Goal: Task Accomplishment & Management: Complete application form

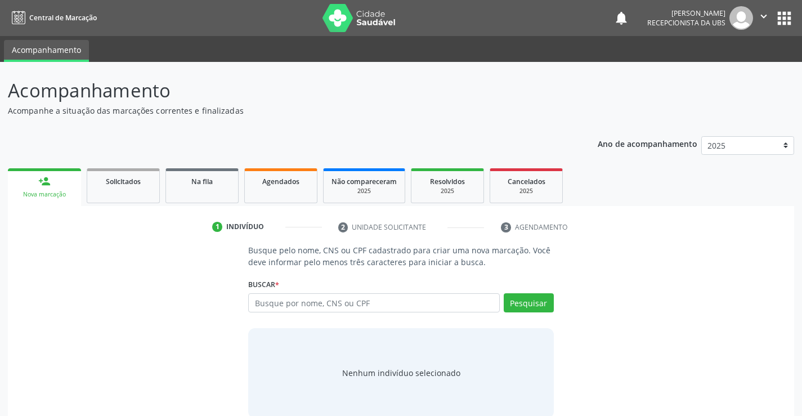
click at [258, 299] on input "text" at bounding box center [373, 302] width 251 height 19
type input "[PERSON_NAME]"
click at [518, 306] on button "Pesquisar" at bounding box center [529, 302] width 50 height 19
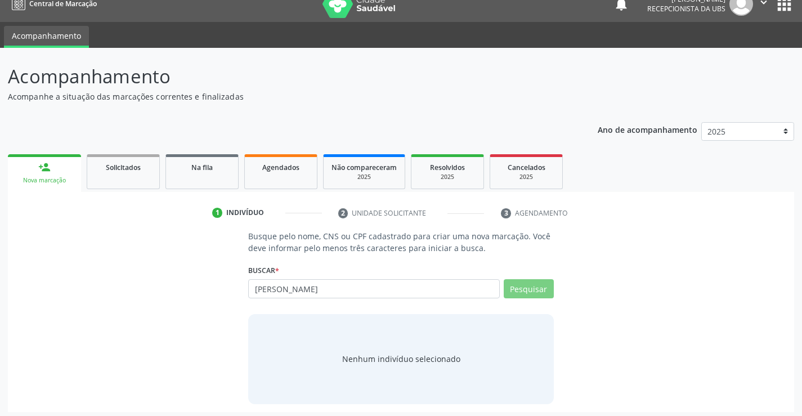
scroll to position [18, 0]
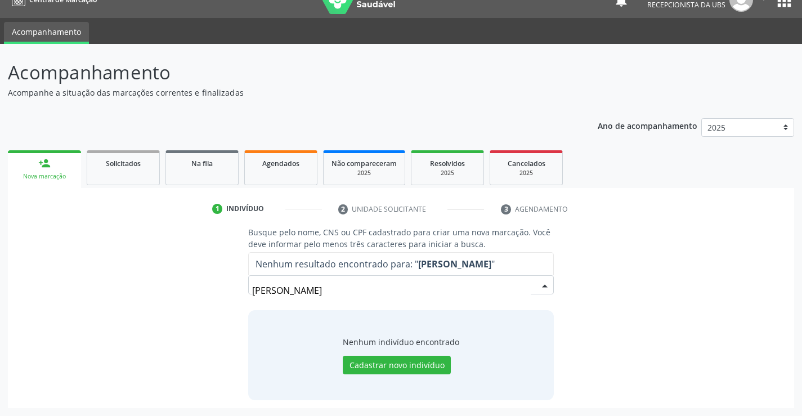
click at [360, 286] on input "[PERSON_NAME]" at bounding box center [391, 290] width 278 height 23
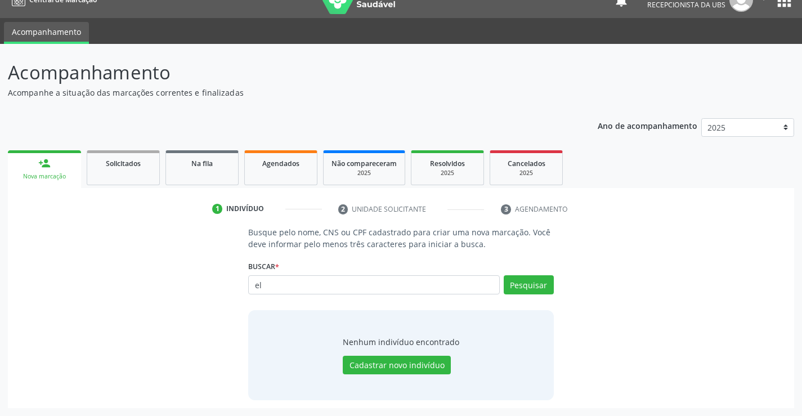
type input "e"
drag, startPoint x: 253, startPoint y: 284, endPoint x: 266, endPoint y: 283, distance: 13.6
click at [266, 283] on input "text" at bounding box center [373, 284] width 251 height 19
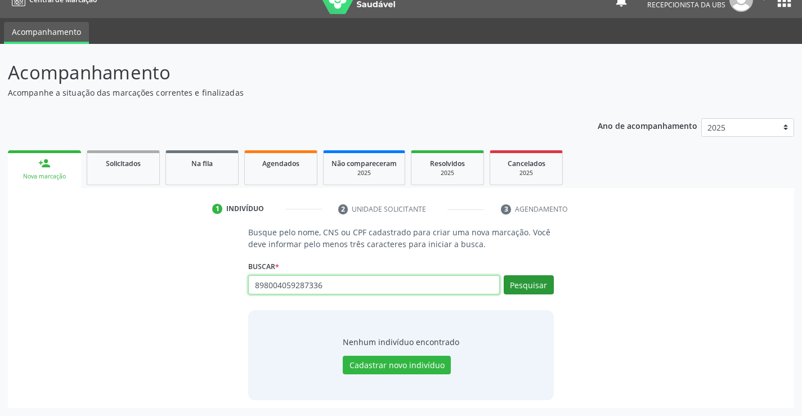
type input "898004059287336"
click at [524, 284] on button "Pesquisar" at bounding box center [529, 284] width 50 height 19
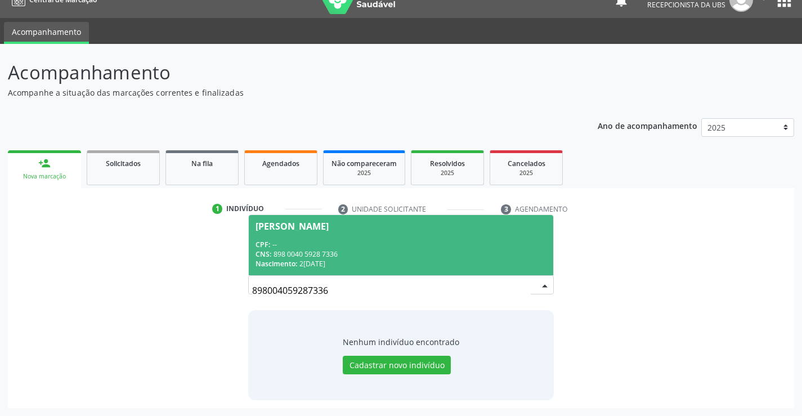
click at [293, 226] on div "[PERSON_NAME]" at bounding box center [292, 226] width 73 height 9
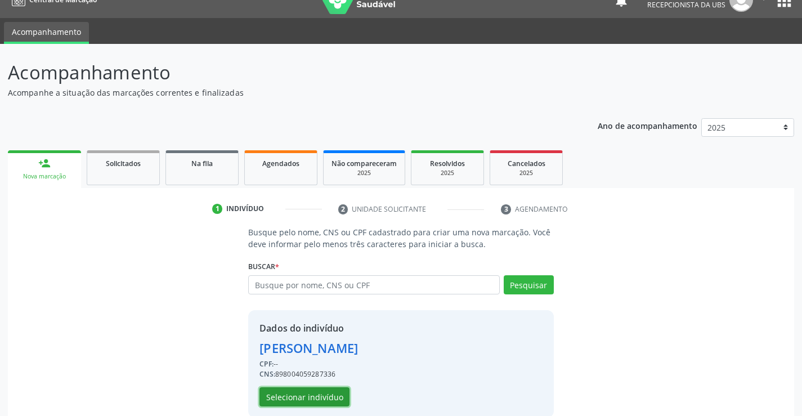
drag, startPoint x: 306, startPoint y: 399, endPoint x: 315, endPoint y: 403, distance: 9.6
click at [315, 403] on button "Selecionar indivíduo" at bounding box center [305, 396] width 90 height 19
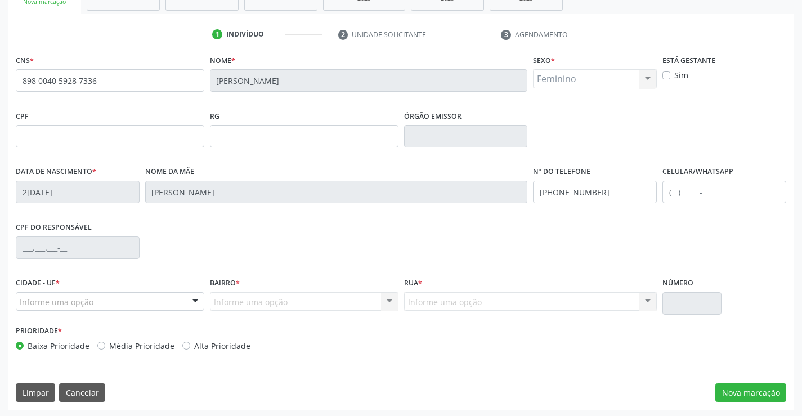
scroll to position [194, 0]
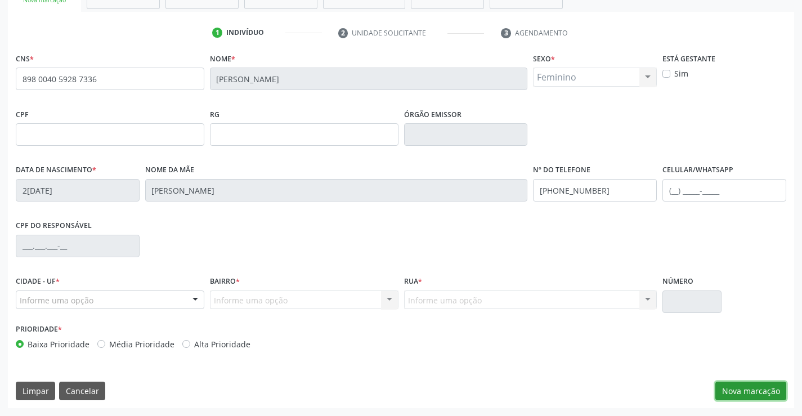
click at [760, 392] on button "Nova marcação" at bounding box center [751, 391] width 71 height 19
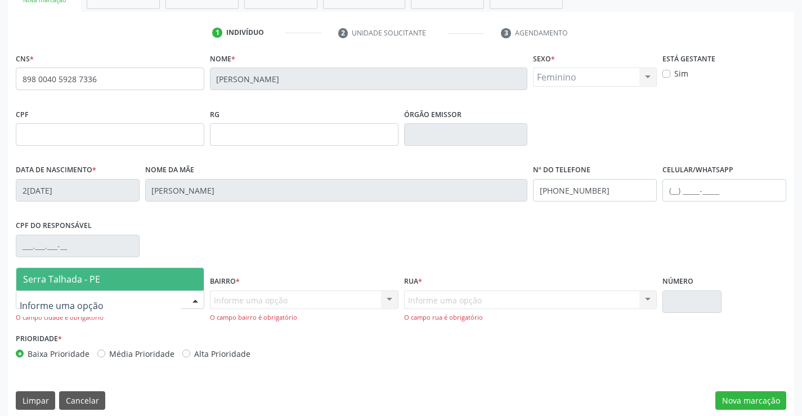
click at [34, 282] on span "Serra Talhada - PE" at bounding box center [61, 279] width 77 height 12
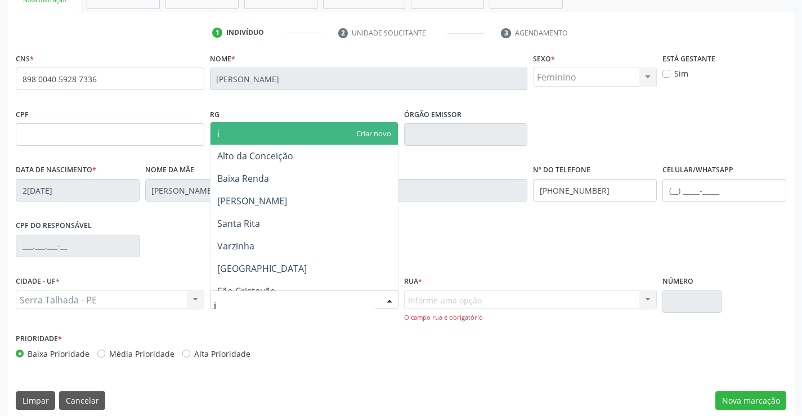
type input "ip"
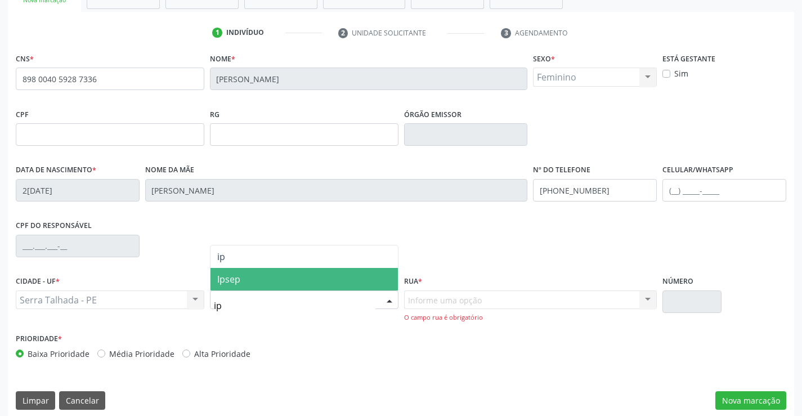
click at [228, 286] on span "Ipsep" at bounding box center [304, 279] width 187 height 23
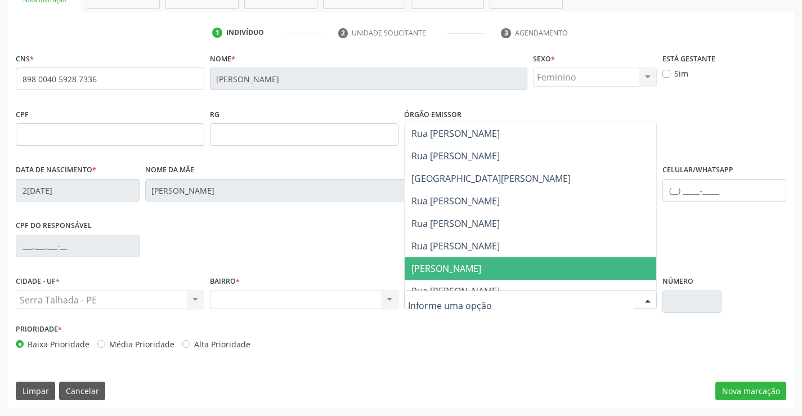
click at [439, 269] on span "[PERSON_NAME]" at bounding box center [447, 268] width 70 height 12
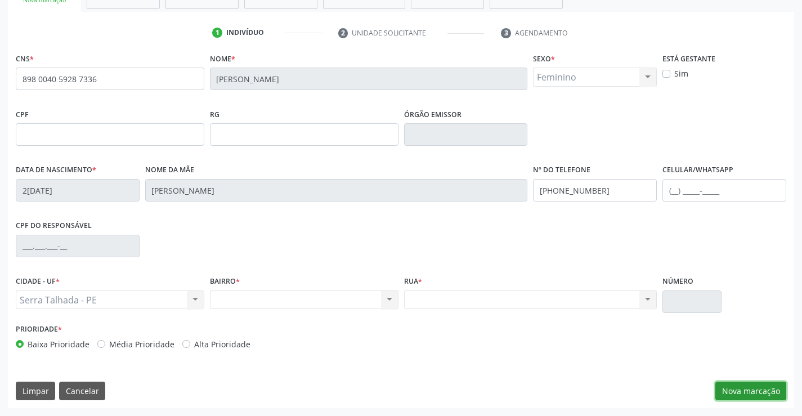
click at [748, 390] on button "Nova marcação" at bounding box center [751, 391] width 71 height 19
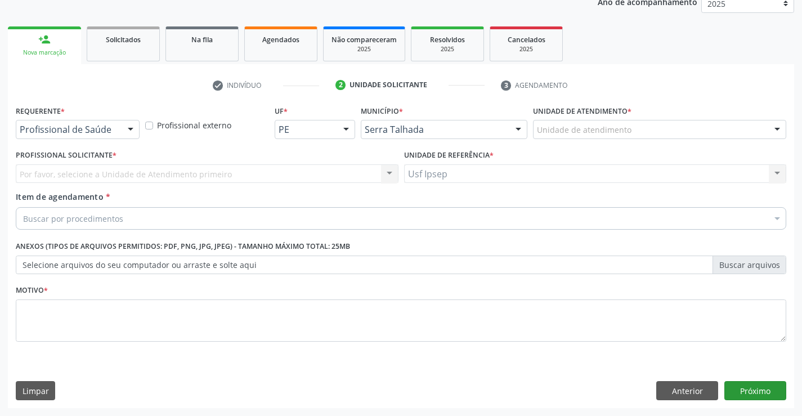
scroll to position [142, 0]
click at [128, 126] on div at bounding box center [130, 129] width 17 height 19
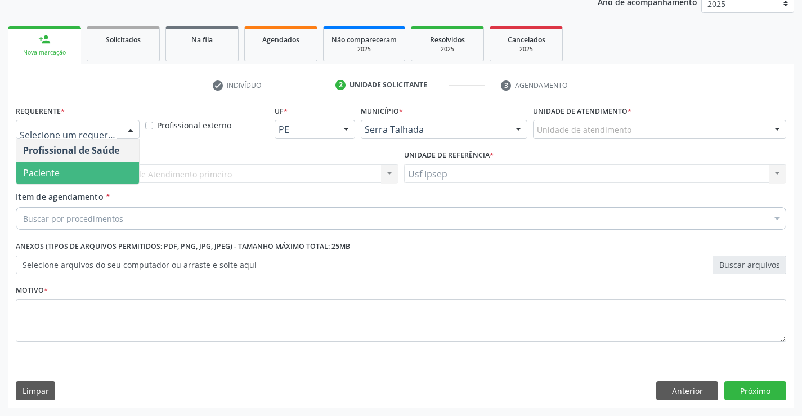
click at [84, 179] on span "Paciente" at bounding box center [77, 173] width 123 height 23
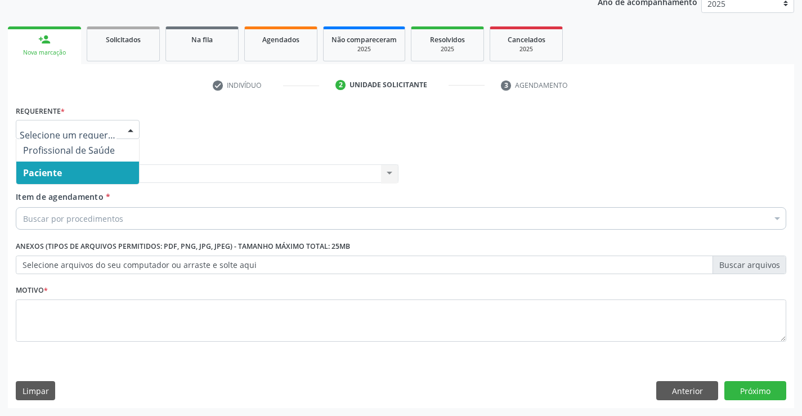
click at [128, 128] on div at bounding box center [130, 129] width 17 height 19
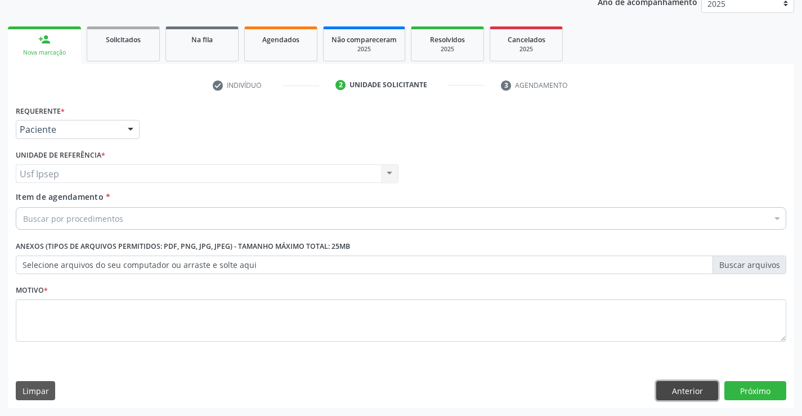
click at [688, 387] on button "Anterior" at bounding box center [687, 390] width 62 height 19
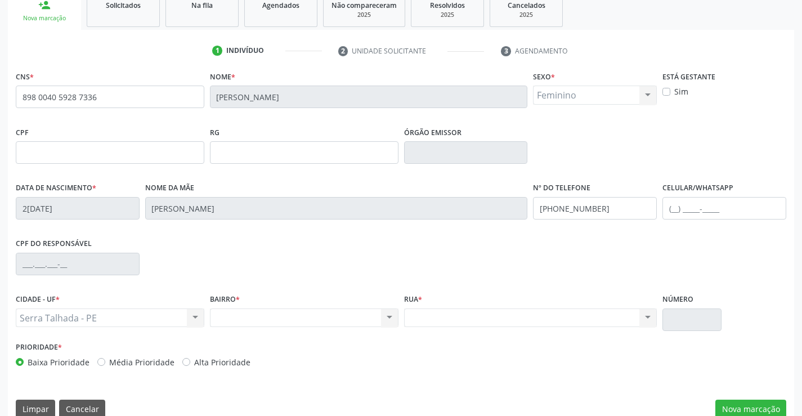
scroll to position [194, 0]
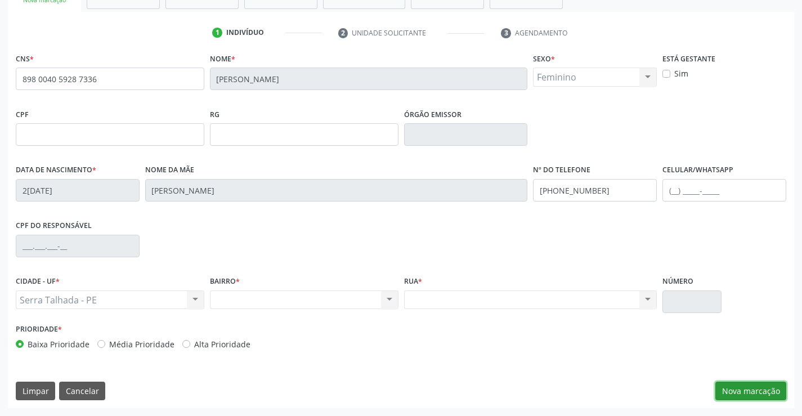
click at [735, 385] on button "Nova marcação" at bounding box center [751, 391] width 71 height 19
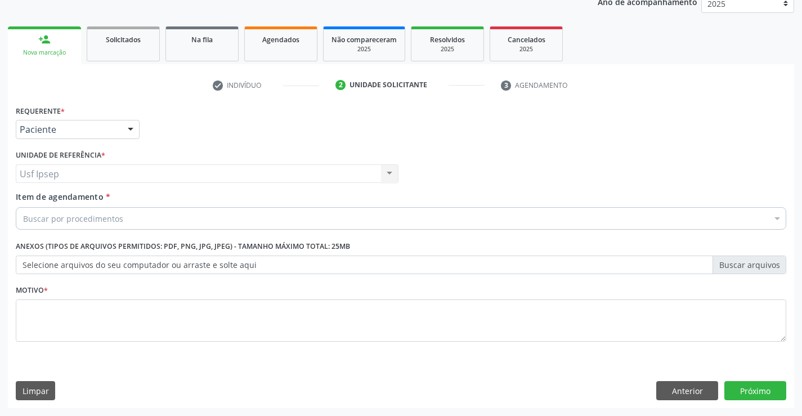
scroll to position [142, 0]
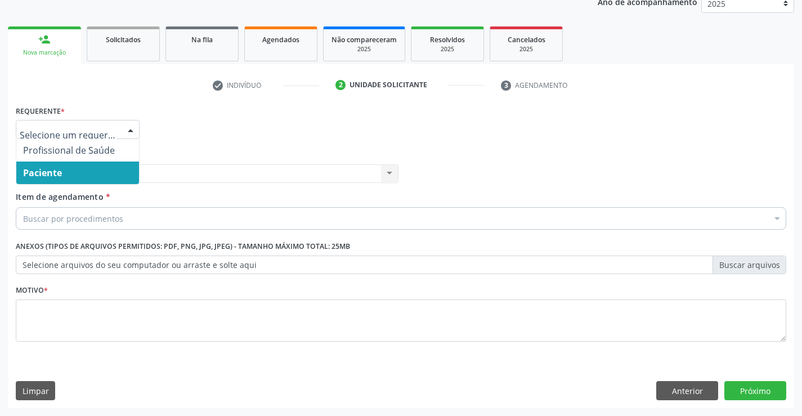
click at [137, 128] on div at bounding box center [130, 129] width 17 height 19
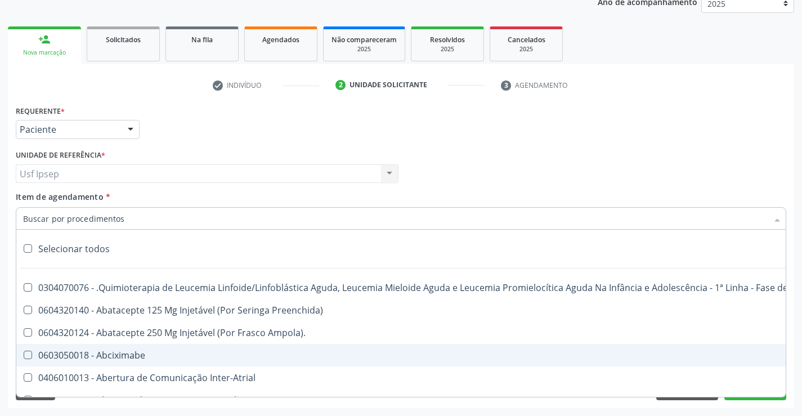
click at [26, 213] on input "Item de agendamento *" at bounding box center [395, 218] width 745 height 23
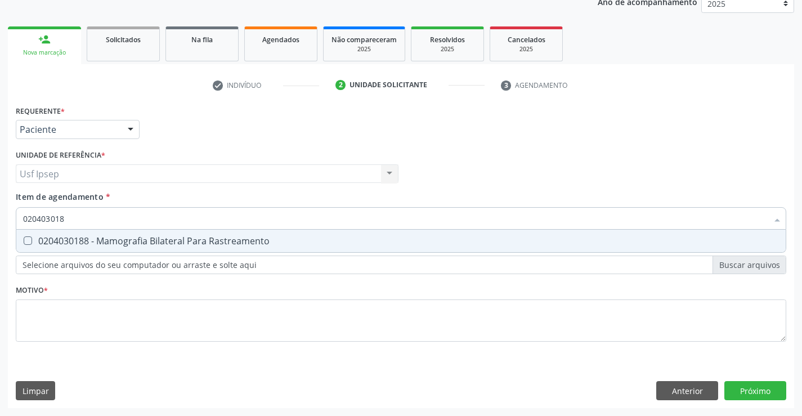
type input "0204030188"
click at [23, 242] on div at bounding box center [20, 240] width 8 height 9
checkbox Rastreamento "true"
click at [32, 315] on div "Requerente * Paciente Profissional de Saúde Paciente Nenhum resultado encontrad…" at bounding box center [401, 229] width 771 height 255
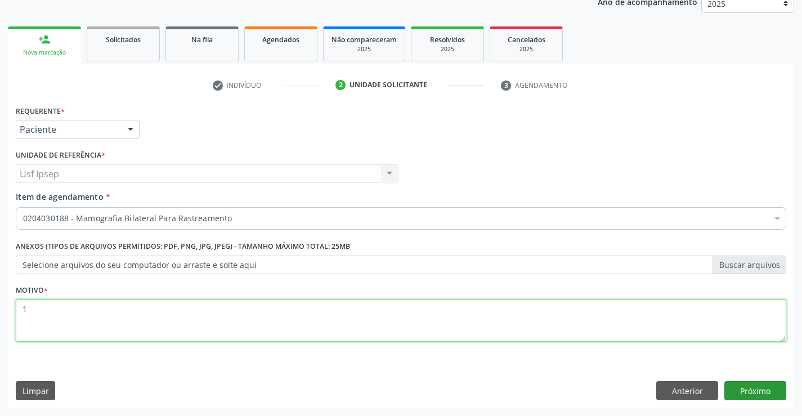
type textarea "1"
click at [751, 386] on button "Próximo" at bounding box center [756, 390] width 62 height 19
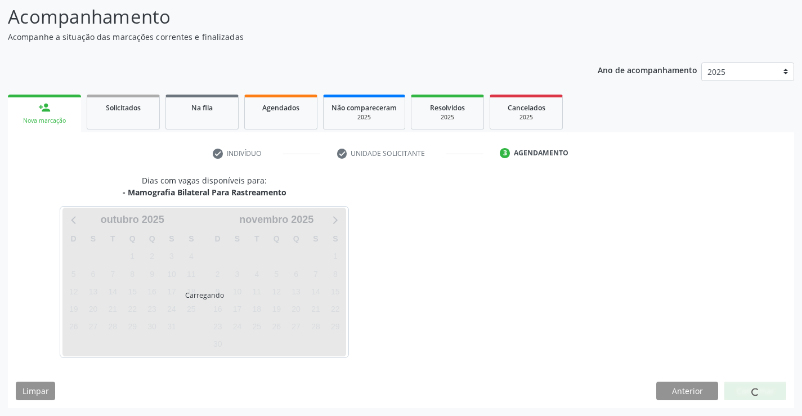
scroll to position [74, 0]
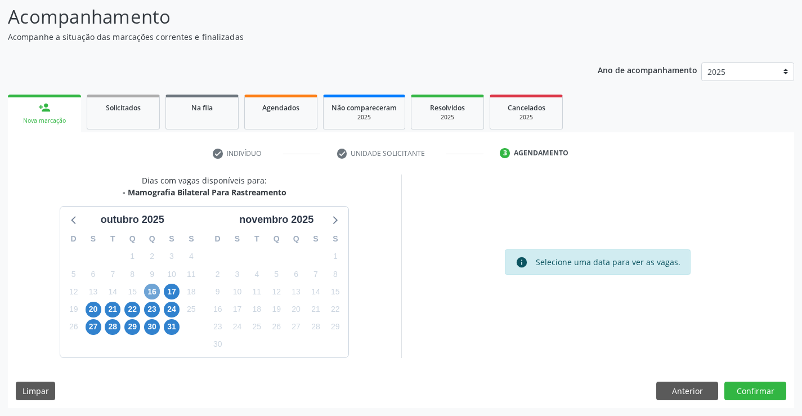
click at [149, 292] on span "16" at bounding box center [152, 292] width 16 height 16
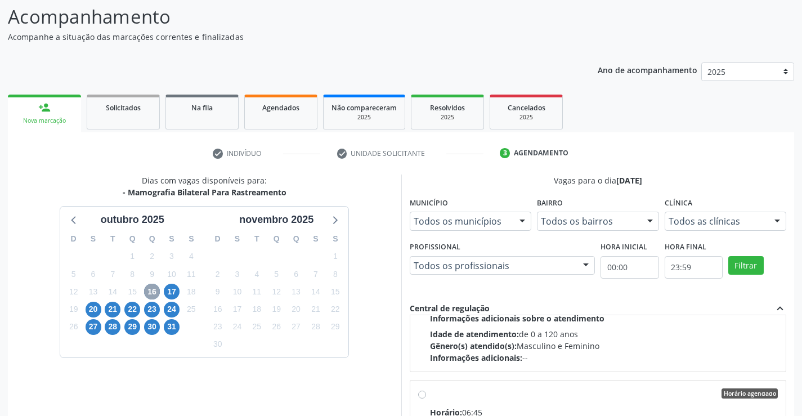
scroll to position [394, 0]
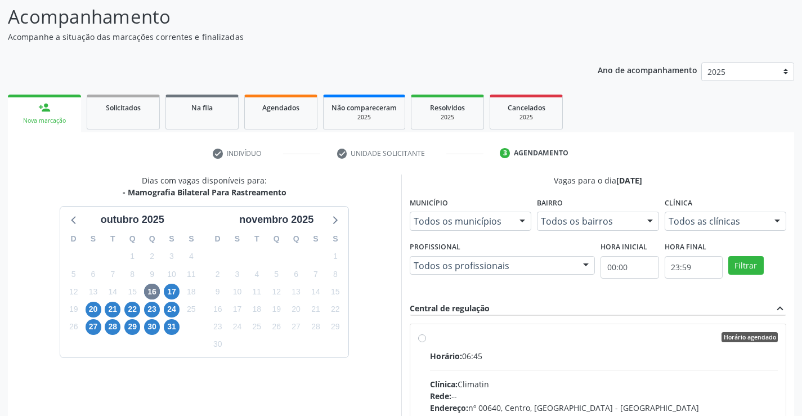
drag, startPoint x: 423, startPoint y: 341, endPoint x: 427, endPoint y: 334, distance: 8.3
click at [430, 340] on label "Horário agendado Horário: 06:45 Clínica: Climatin Rede: -- Endereço: nº 00640, …" at bounding box center [604, 418] width 348 height 173
click at [423, 340] on input "Horário agendado Horário: 06:45 Clínica: Climatin Rede: -- Endereço: nº 00640, …" at bounding box center [422, 337] width 8 height 10
radio input "true"
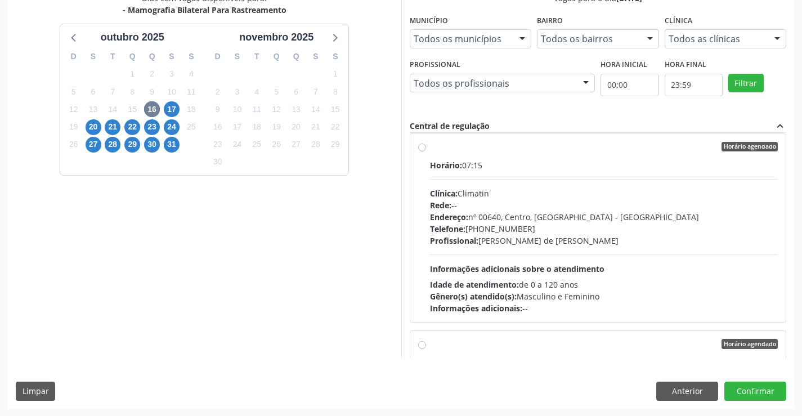
scroll to position [257, 0]
click at [749, 387] on button "Confirmar" at bounding box center [756, 390] width 62 height 19
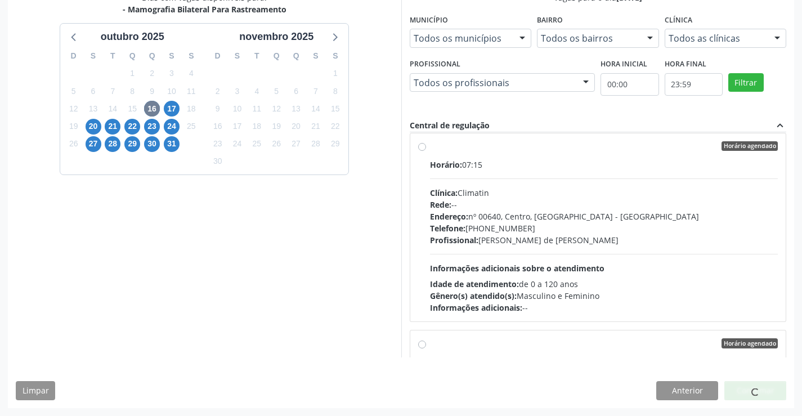
scroll to position [0, 0]
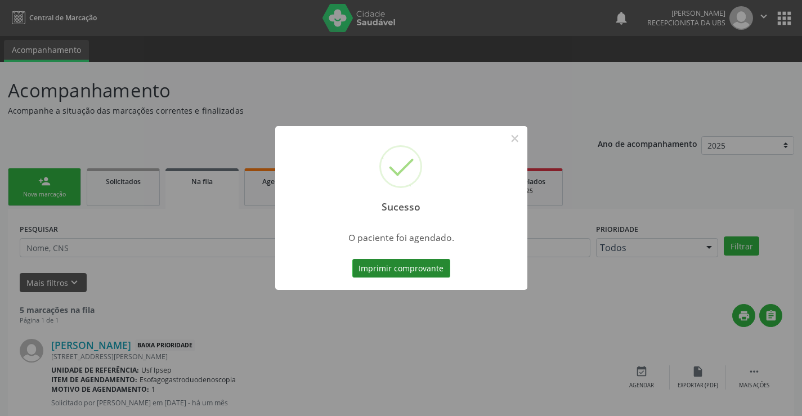
click at [363, 265] on button "Imprimir comprovante" at bounding box center [401, 268] width 98 height 19
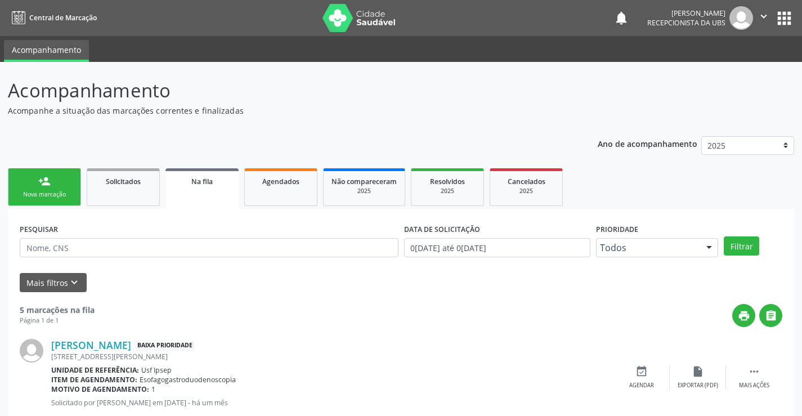
click at [32, 194] on div "Nova marcação" at bounding box center [44, 194] width 56 height 8
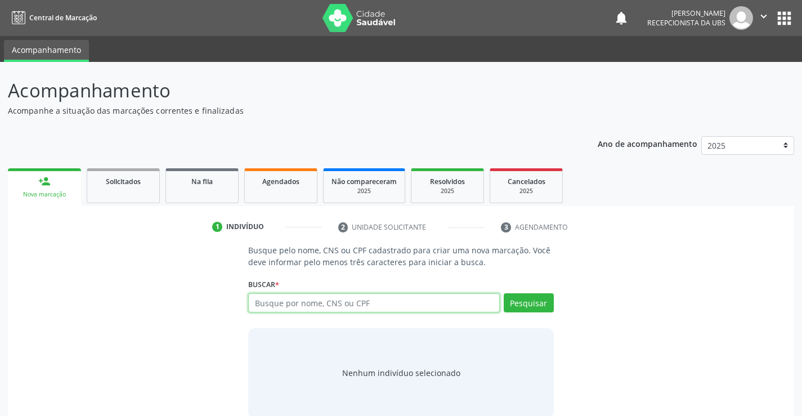
click at [262, 296] on input "text" at bounding box center [373, 302] width 251 height 19
click at [256, 300] on input "text" at bounding box center [373, 302] width 251 height 19
type input "[PERSON_NAME]"
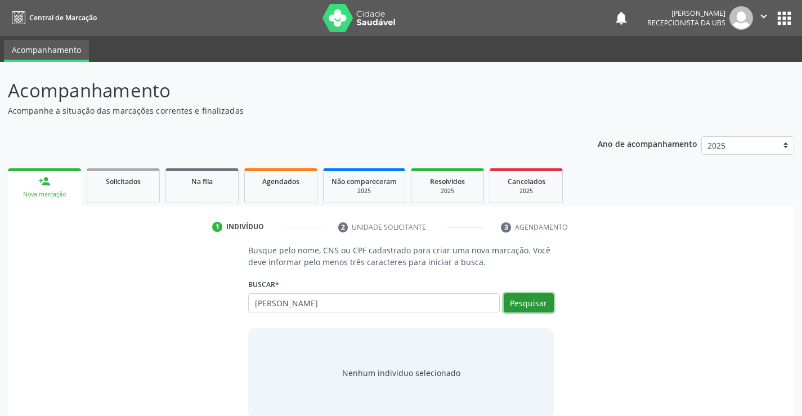
click at [518, 303] on button "Pesquisar" at bounding box center [529, 302] width 50 height 19
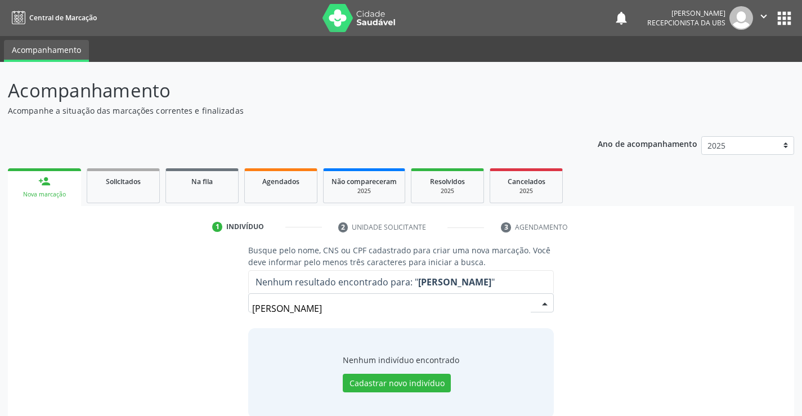
click at [320, 310] on input "[PERSON_NAME]" at bounding box center [391, 308] width 278 height 23
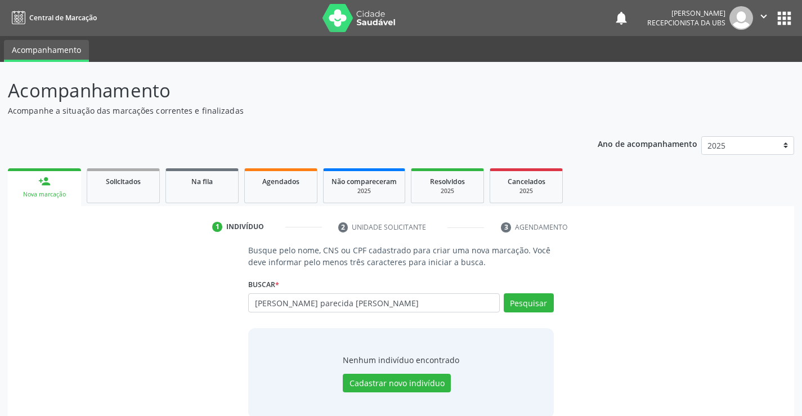
click at [311, 303] on input "[PERSON_NAME] parecida [PERSON_NAME]" at bounding box center [373, 302] width 251 height 19
drag, startPoint x: 372, startPoint y: 301, endPoint x: 438, endPoint y: 285, distance: 67.9
click at [433, 284] on div "Buscar * [PERSON_NAME] parecida lves dos santos Busque por nome, CNS ou CPF Nen…" at bounding box center [400, 298] width 305 height 44
type input "[PERSON_NAME]"
drag, startPoint x: 520, startPoint y: 301, endPoint x: 526, endPoint y: 301, distance: 6.2
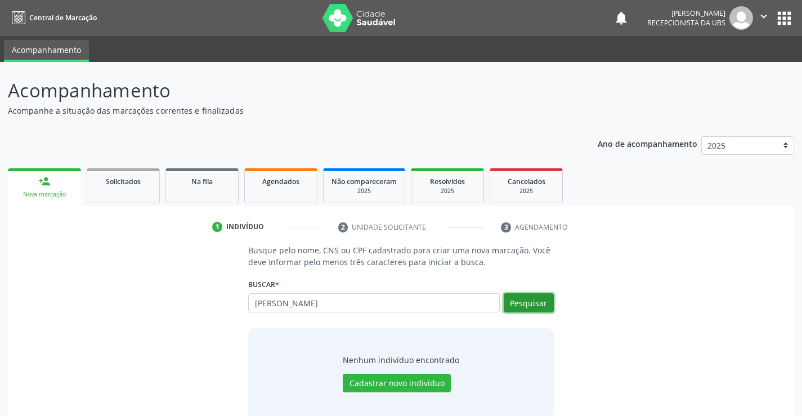
click at [522, 301] on button "Pesquisar" at bounding box center [529, 302] width 50 height 19
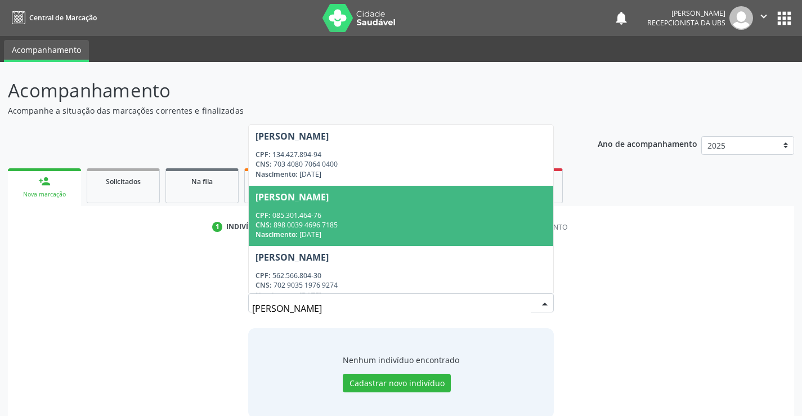
click at [321, 198] on div "[PERSON_NAME]" at bounding box center [292, 197] width 73 height 9
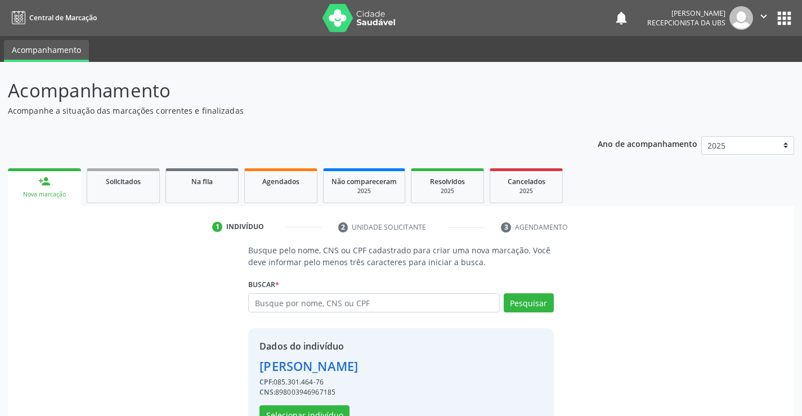
scroll to position [35, 0]
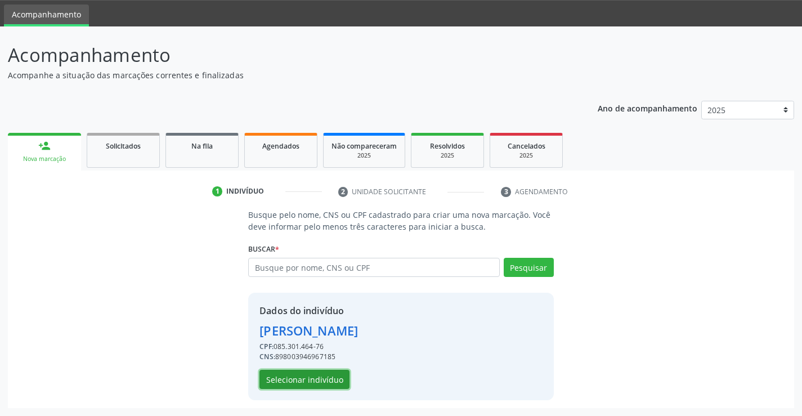
click at [296, 382] on button "Selecionar indivíduo" at bounding box center [305, 379] width 90 height 19
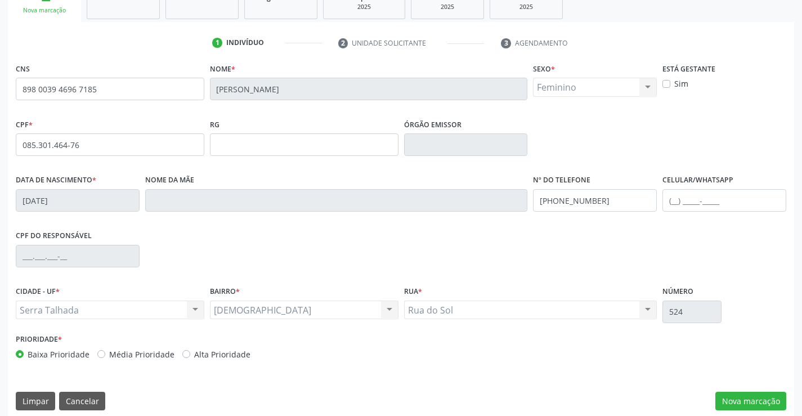
scroll to position [194, 0]
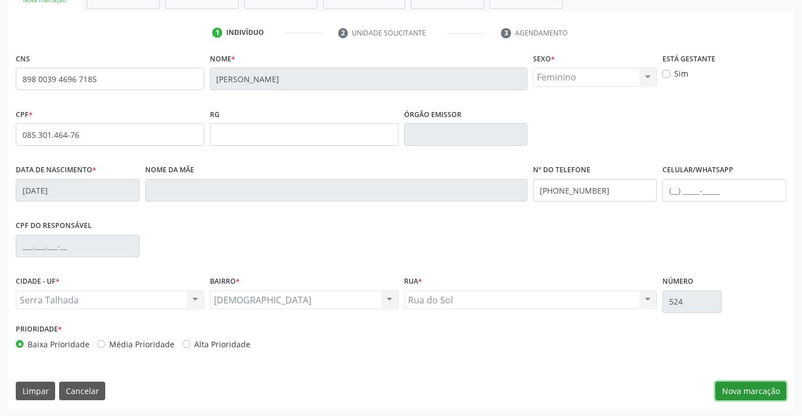
click at [744, 392] on button "Nova marcação" at bounding box center [751, 391] width 71 height 19
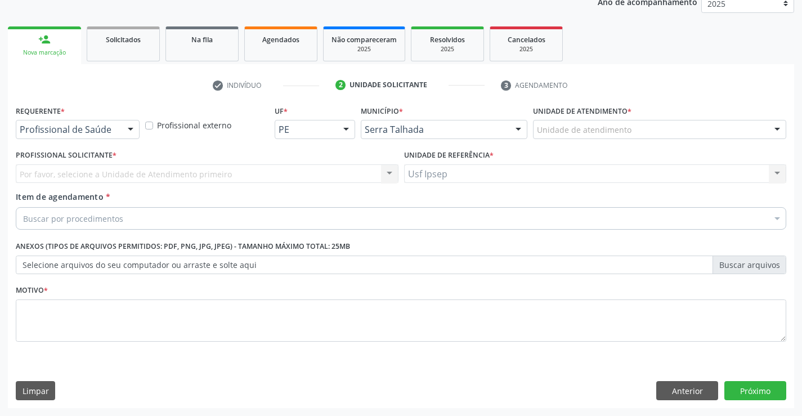
scroll to position [142, 0]
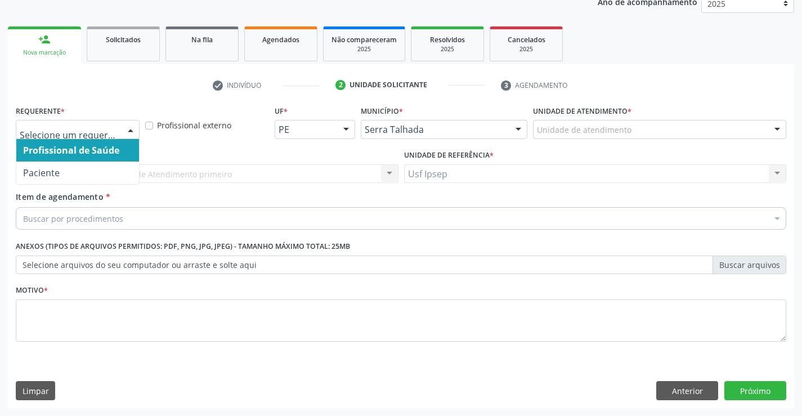
click at [131, 131] on div at bounding box center [130, 129] width 17 height 19
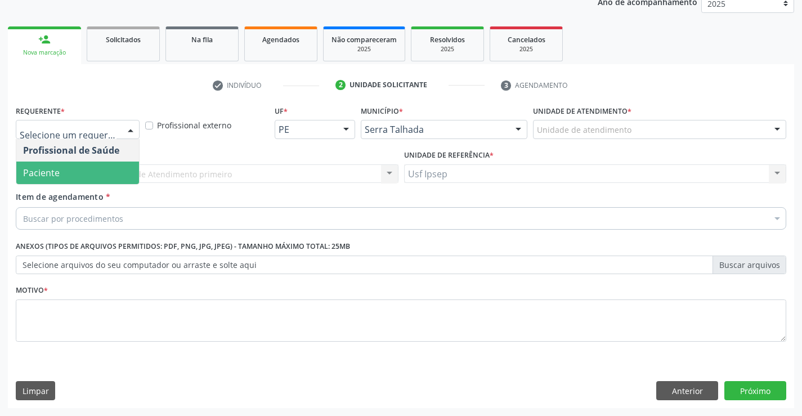
click at [75, 179] on span "Paciente" at bounding box center [77, 173] width 123 height 23
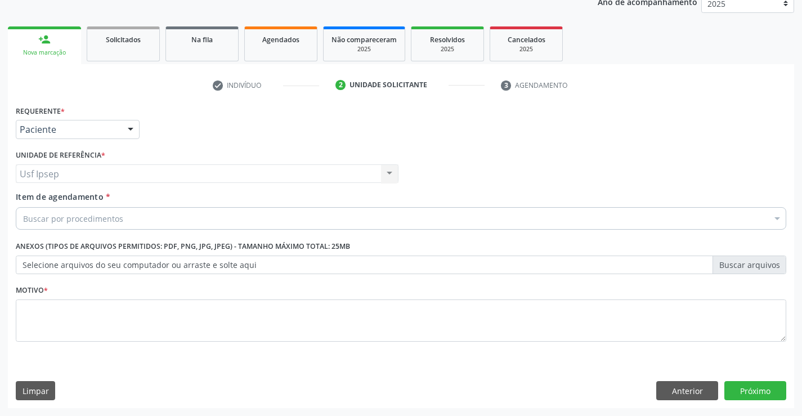
click at [19, 201] on span "Item de agendamento" at bounding box center [60, 196] width 88 height 11
click at [23, 207] on input "Item de agendamento *" at bounding box center [23, 218] width 0 height 23
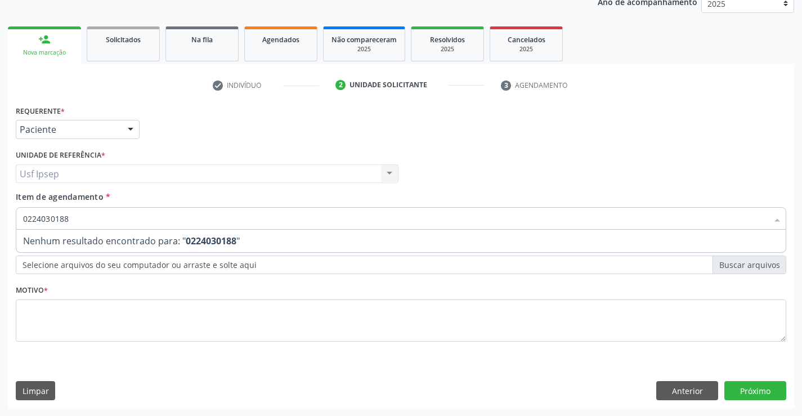
drag, startPoint x: 71, startPoint y: 217, endPoint x: 71, endPoint y: 227, distance: 9.6
click at [70, 222] on input "0224030188" at bounding box center [395, 218] width 745 height 23
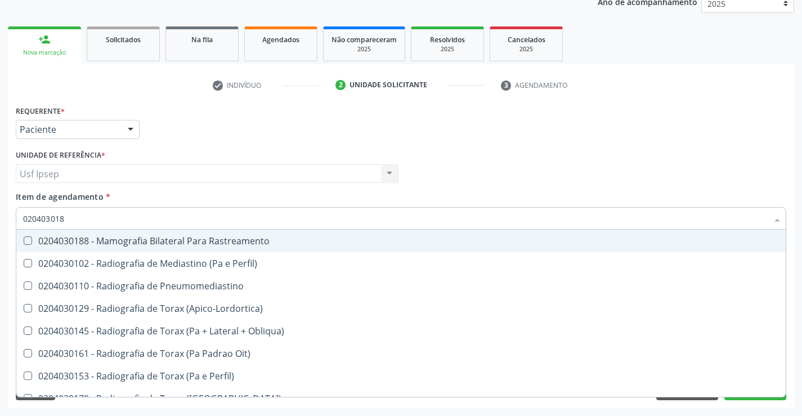
type input "0204030188"
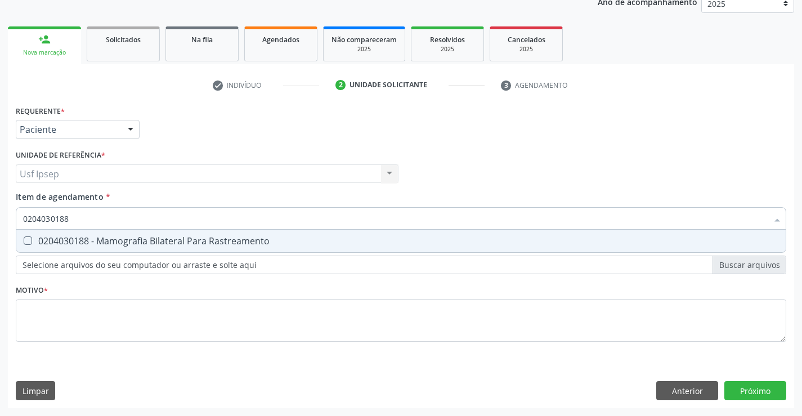
click at [28, 244] on Rastreamento at bounding box center [28, 240] width 8 height 8
click at [24, 244] on Rastreamento "checkbox" at bounding box center [19, 240] width 7 height 7
checkbox Rastreamento "true"
click at [44, 320] on div "Requerente * Paciente Profissional de Saúde Paciente Nenhum resultado encontrad…" at bounding box center [401, 229] width 771 height 255
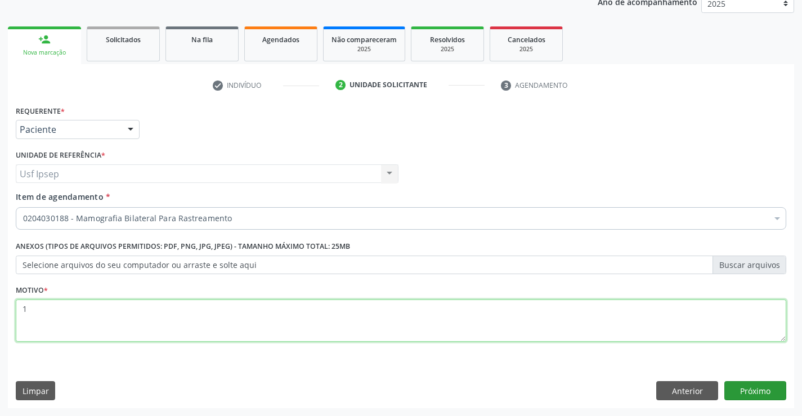
type textarea "1"
click at [750, 390] on button "Próximo" at bounding box center [756, 390] width 62 height 19
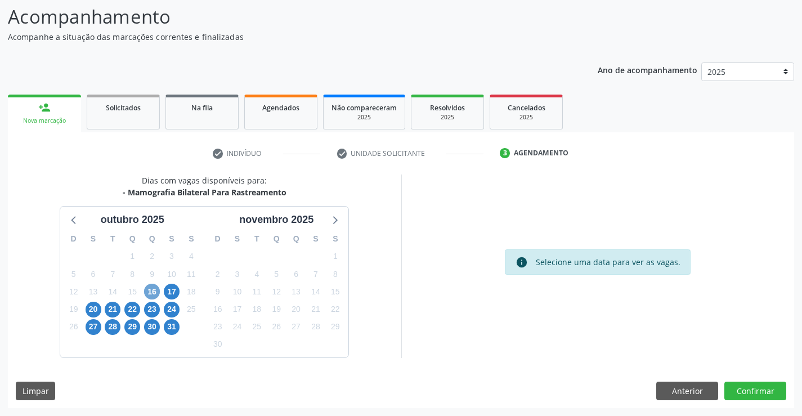
click at [151, 292] on span "16" at bounding box center [152, 292] width 16 height 16
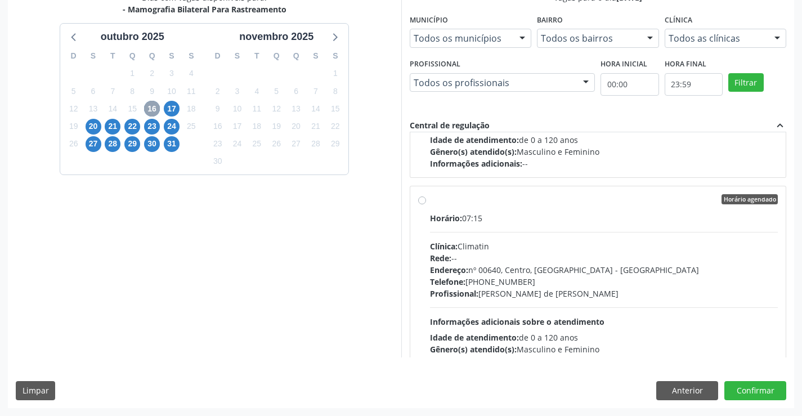
scroll to position [394, 0]
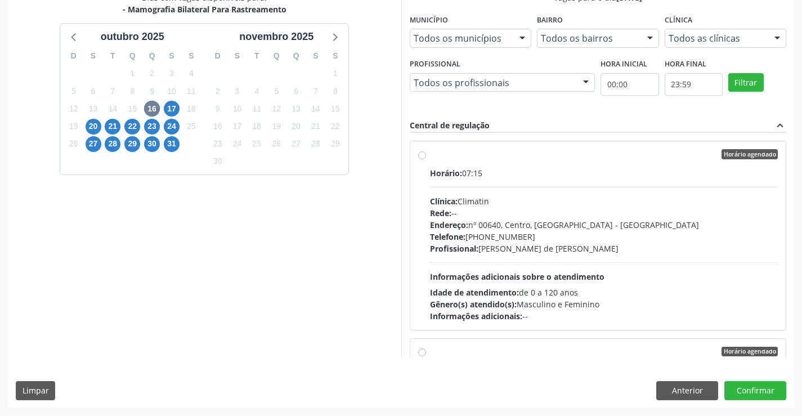
click at [430, 154] on label "Horário agendado Horário: 07:15 Clínica: Climatin Rede: -- Endereço: nº 00640, …" at bounding box center [604, 235] width 348 height 173
click at [426, 154] on input "Horário agendado Horário: 07:15 Clínica: Climatin Rede: -- Endereço: nº 00640, …" at bounding box center [422, 154] width 8 height 10
radio input "true"
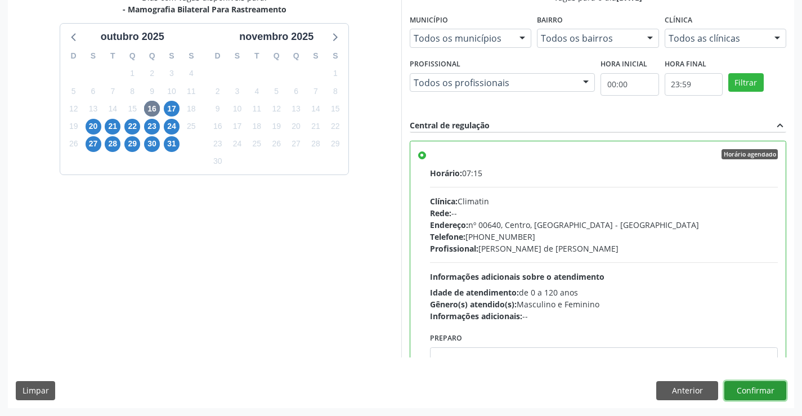
click at [749, 392] on button "Confirmar" at bounding box center [756, 390] width 62 height 19
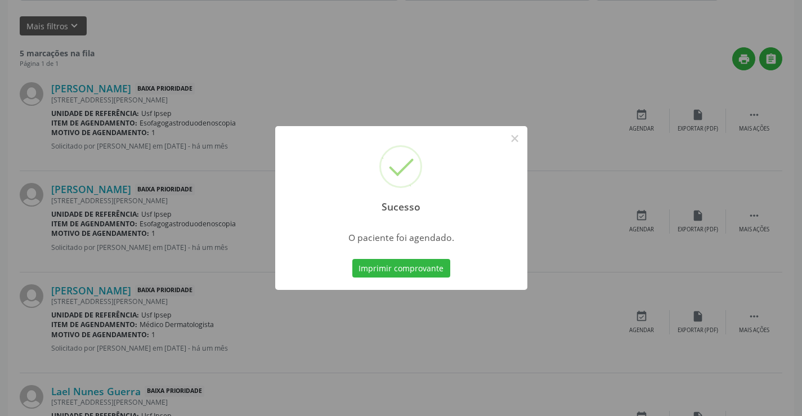
scroll to position [0, 0]
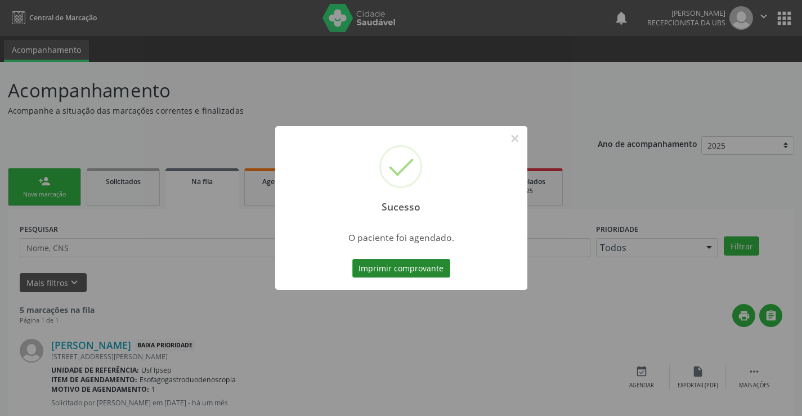
drag, startPoint x: 367, startPoint y: 270, endPoint x: 361, endPoint y: 271, distance: 5.9
click at [361, 271] on button "Imprimir comprovante" at bounding box center [401, 268] width 98 height 19
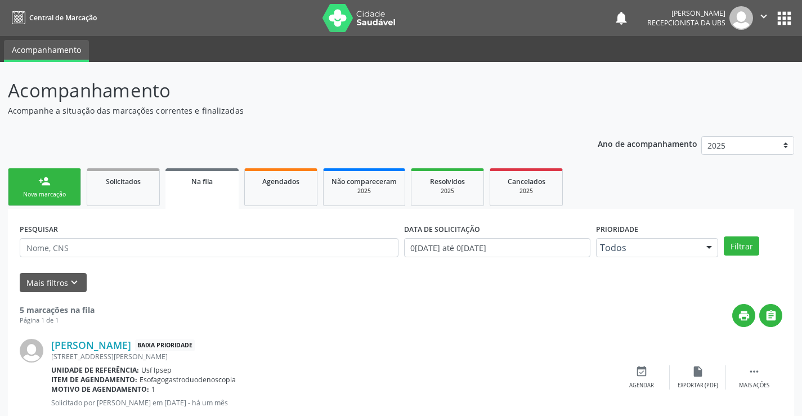
click at [35, 195] on div "Nova marcação" at bounding box center [44, 194] width 56 height 8
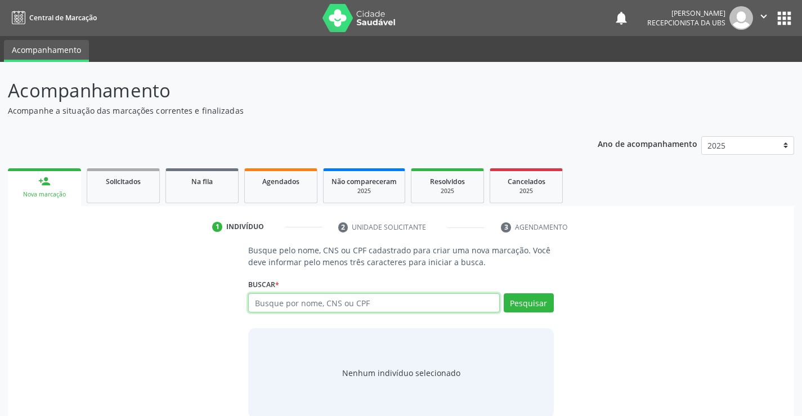
drag, startPoint x: 270, startPoint y: 302, endPoint x: 280, endPoint y: 285, distance: 19.2
click at [279, 286] on div "Buscar * Busque por nome, CNS ou CPF Nenhum resultado encontrado para: " " Digi…" at bounding box center [400, 298] width 305 height 44
type input "704509340896915"
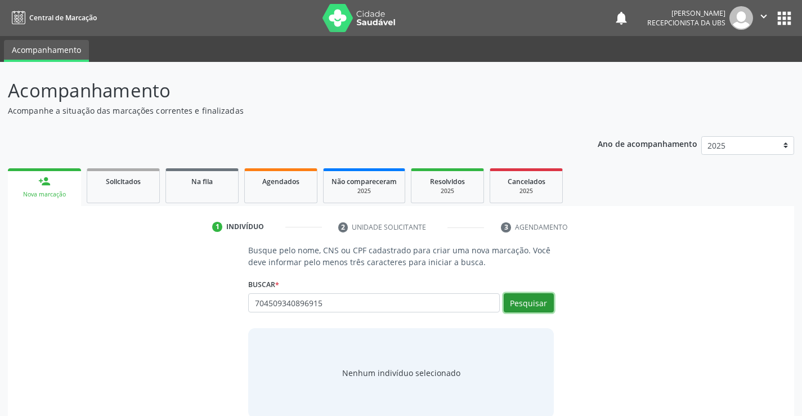
click at [529, 302] on button "Pesquisar" at bounding box center [529, 302] width 50 height 19
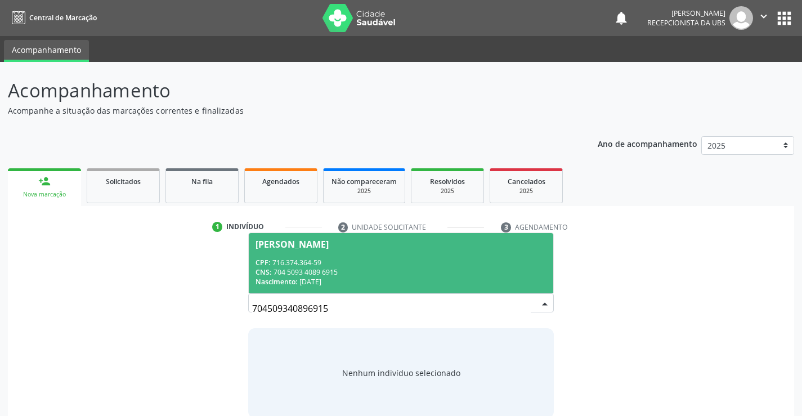
click at [289, 242] on div "[PERSON_NAME]" at bounding box center [292, 244] width 73 height 9
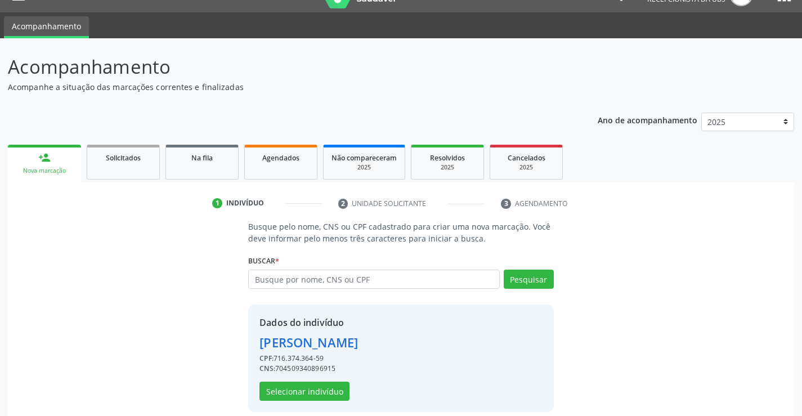
scroll to position [35, 0]
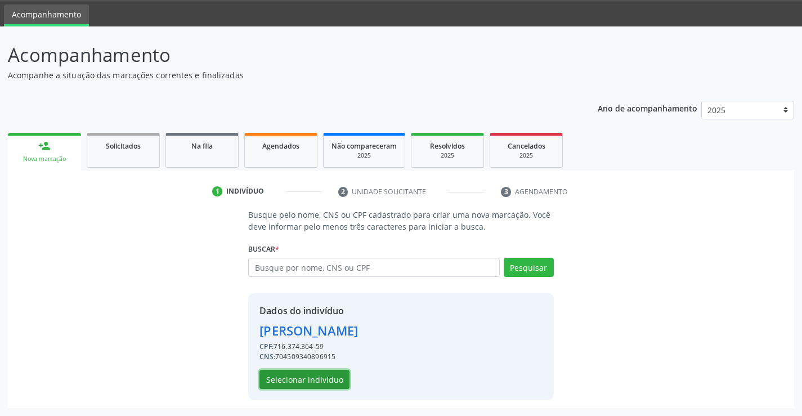
click at [292, 374] on button "Selecionar indivíduo" at bounding box center [305, 379] width 90 height 19
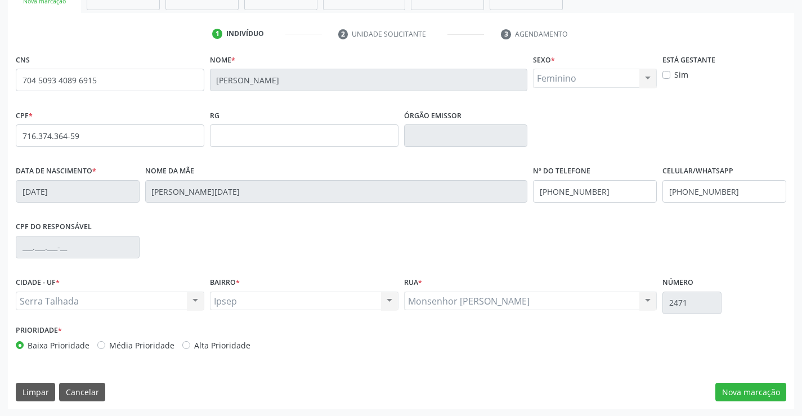
scroll to position [194, 0]
click at [735, 390] on button "Nova marcação" at bounding box center [751, 391] width 71 height 19
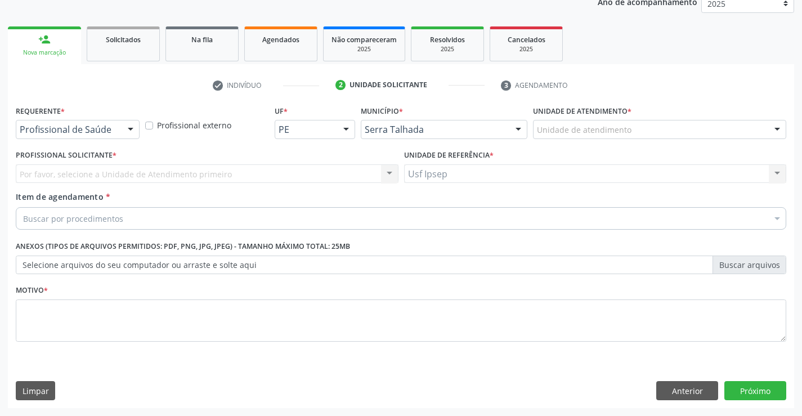
scroll to position [142, 0]
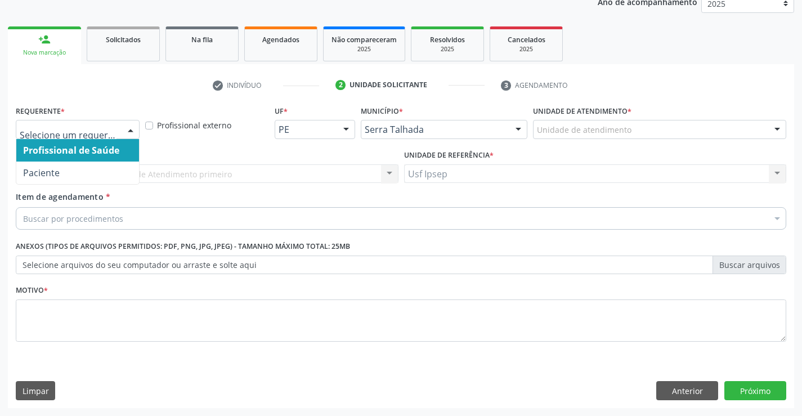
click at [126, 131] on div at bounding box center [130, 129] width 17 height 19
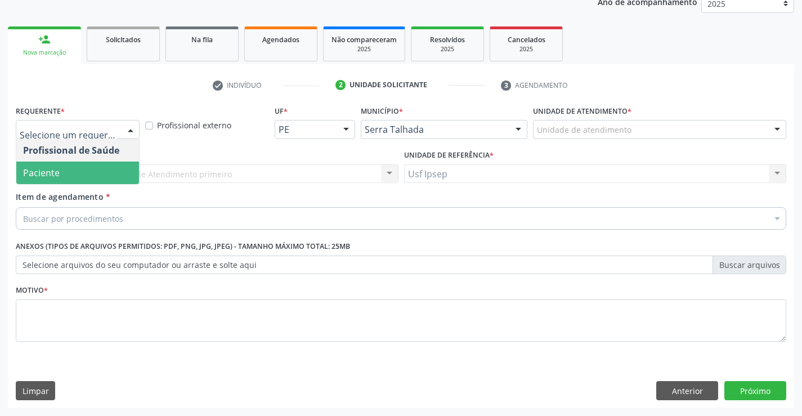
click at [95, 170] on span "Paciente" at bounding box center [77, 173] width 123 height 23
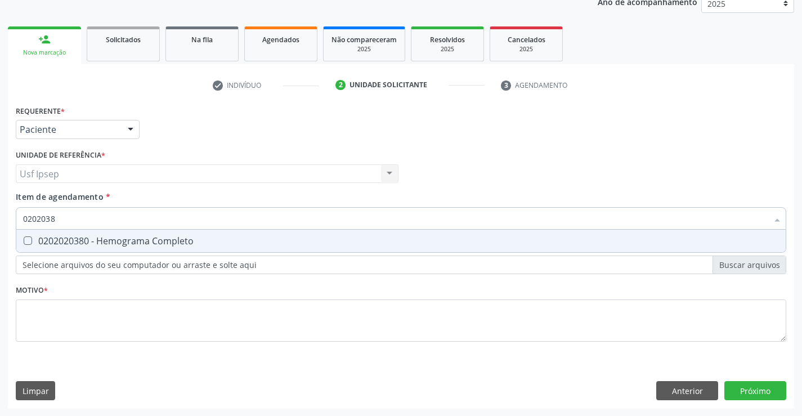
type input "02020380"
click at [24, 242] on Completo at bounding box center [28, 240] width 8 height 8
click at [24, 242] on Completo "checkbox" at bounding box center [19, 240] width 7 height 7
checkbox Completo "true"
click at [61, 213] on input "02020380" at bounding box center [395, 218] width 745 height 23
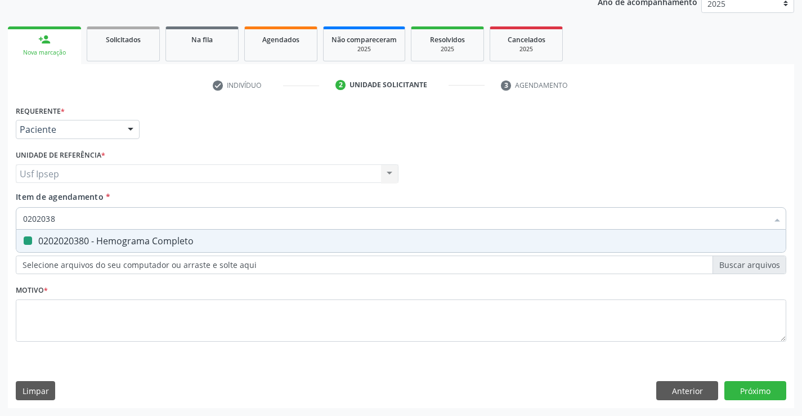
type input "020203"
checkbox Completo "false"
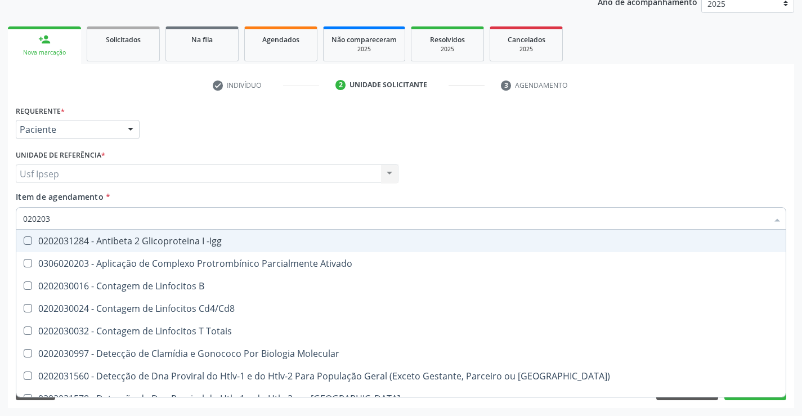
type input "02020"
checkbox Completo "false"
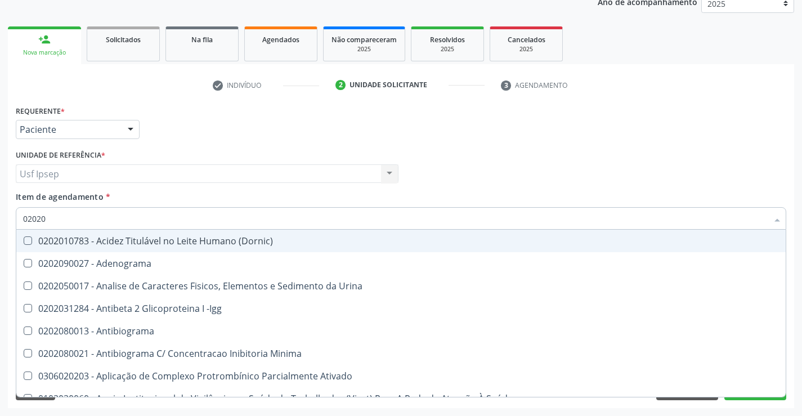
type input "020203"
checkbox Aminoacidos "true"
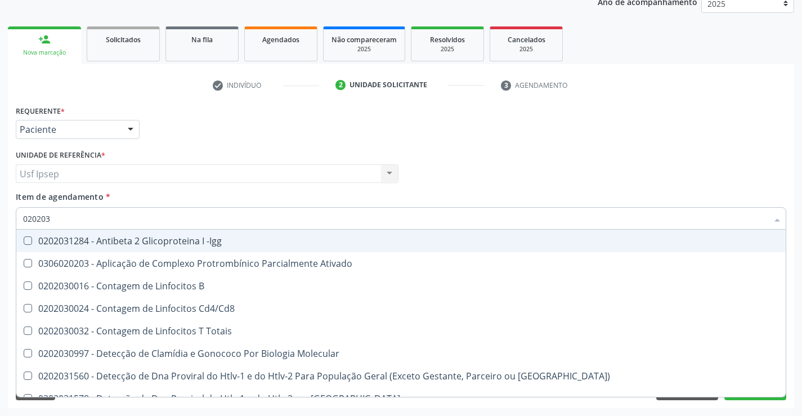
type input "0202030"
checkbox Completo "false"
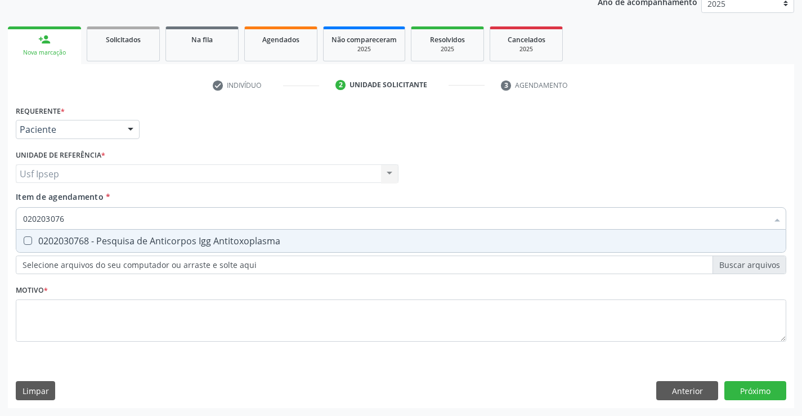
type input "0202030768"
click at [28, 240] on Antitoxoplasma at bounding box center [28, 240] width 8 height 8
click at [24, 240] on Antitoxoplasma "checkbox" at bounding box center [19, 240] width 7 height 7
checkbox Antitoxoplasma "true"
click at [75, 218] on input "0202030768" at bounding box center [395, 218] width 745 height 23
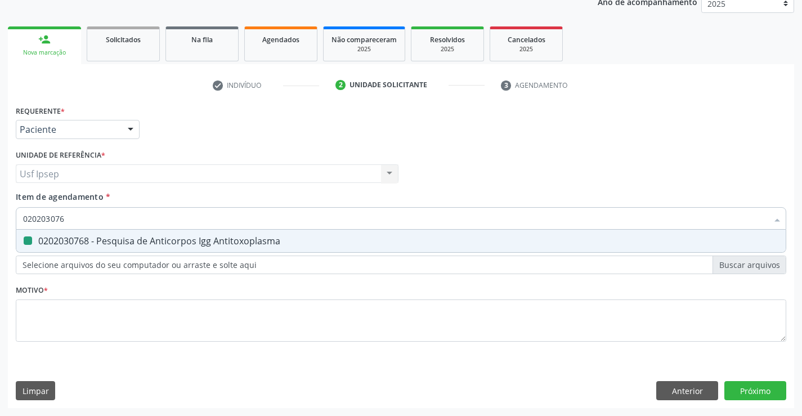
type input "02020307"
checkbox Antitoxoplasma "false"
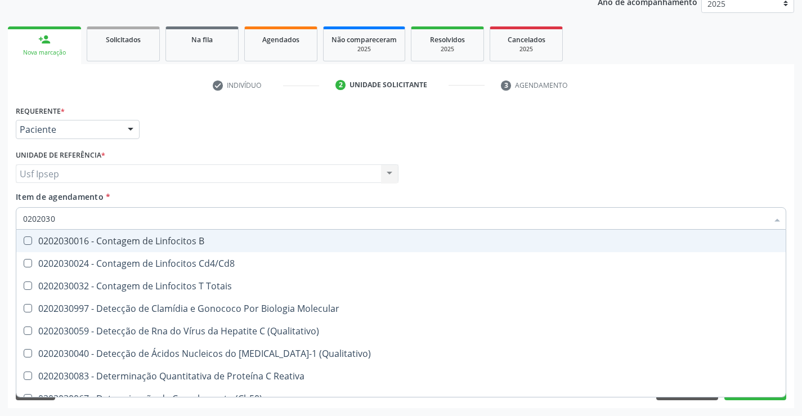
type input "020203"
checkbox Antiglomerulo "true"
checkbox Antitoxoplasma "false"
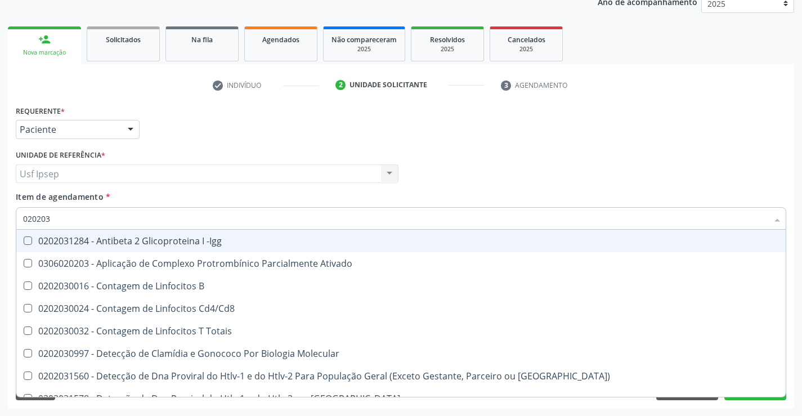
type input "0202030"
checkbox Completo "false"
checkbox \(Ro\) "true"
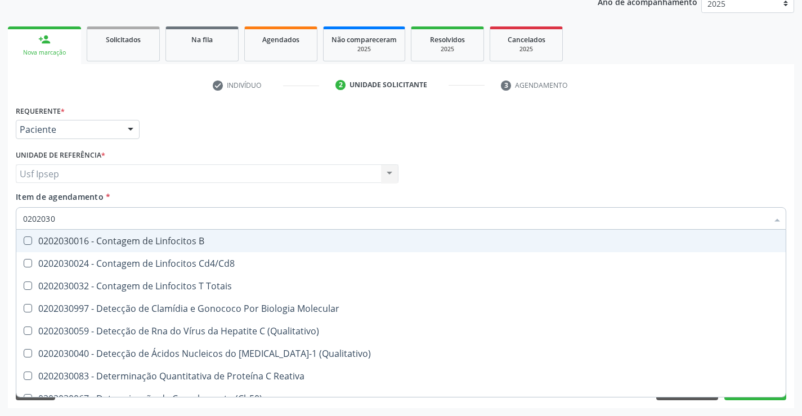
type input "020203"
checkbox Antiglomerulo "true"
checkbox Antitoxoplasma "false"
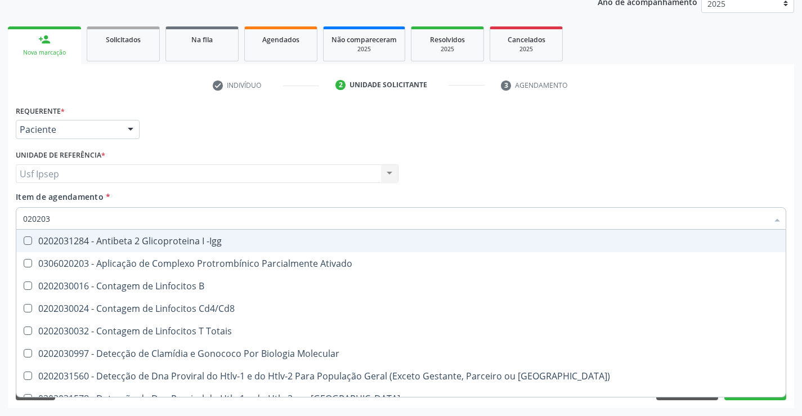
type input "02020"
checkbox Completo "false"
checkbox Antitoxoplasma "false"
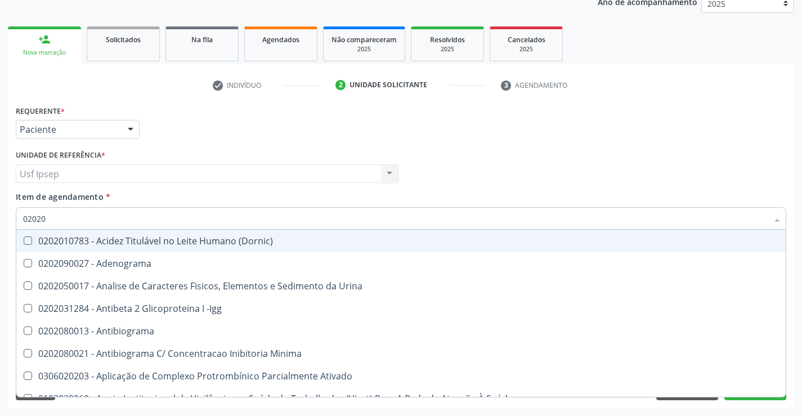
type input "020202"
checkbox Molecular "true"
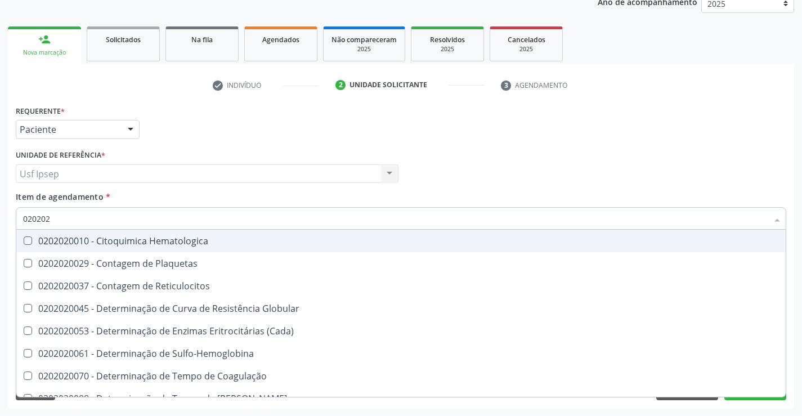
type input "02020"
checkbox Completo "false"
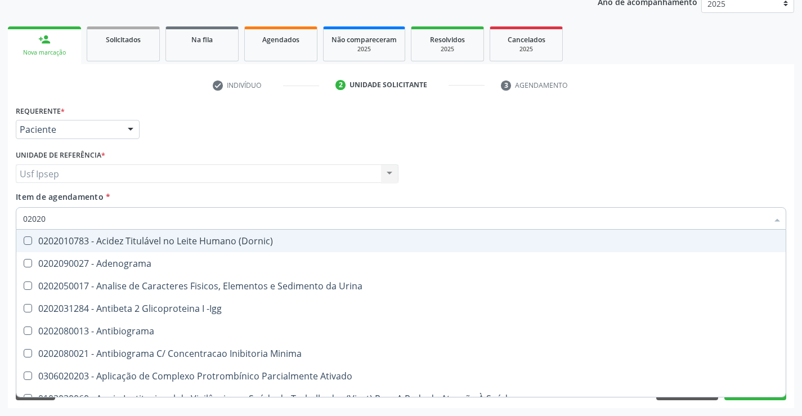
type input "020203"
checkbox Aminoacidos "true"
checkbox Anti-Achr "true"
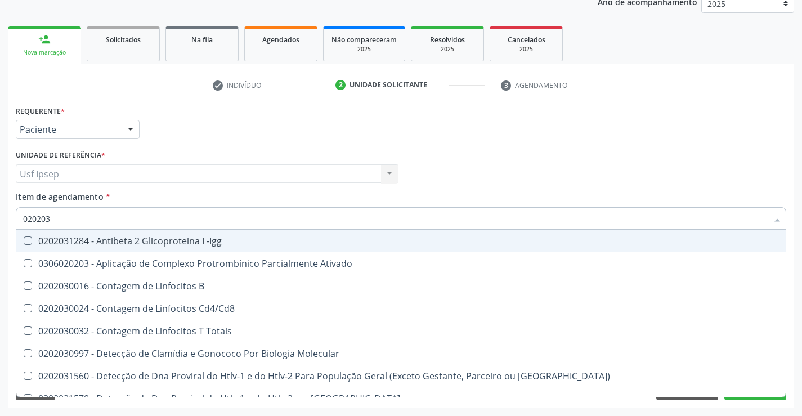
type input "0202030"
checkbox Completo "false"
checkbox \(Ro\) "true"
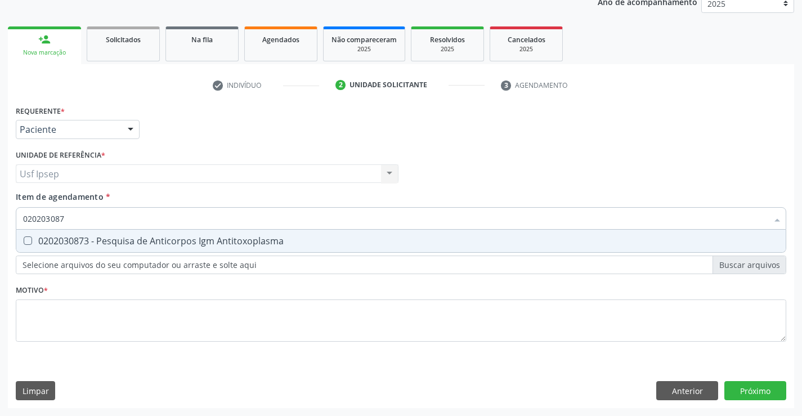
type input "0202030873"
click at [32, 239] on div "0202030873 - Pesquisa de Anticorpos Igm Antitoxoplasma" at bounding box center [401, 240] width 756 height 9
checkbox Antitoxoplasma "true"
click at [69, 217] on input "0202030873" at bounding box center [395, 218] width 745 height 23
type input "02020308"
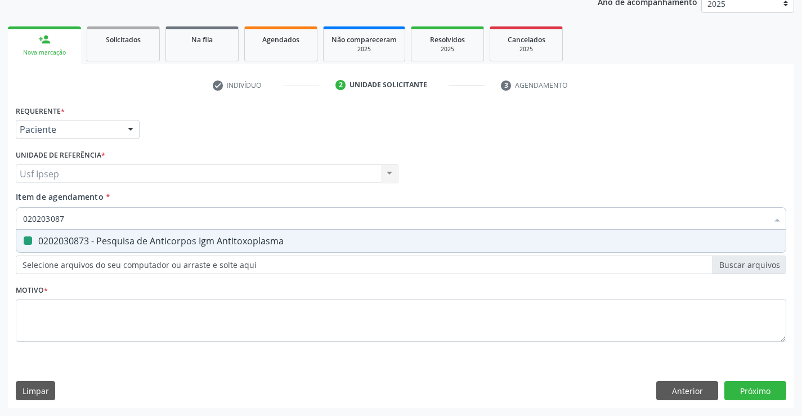
checkbox Antitoxoplasma "false"
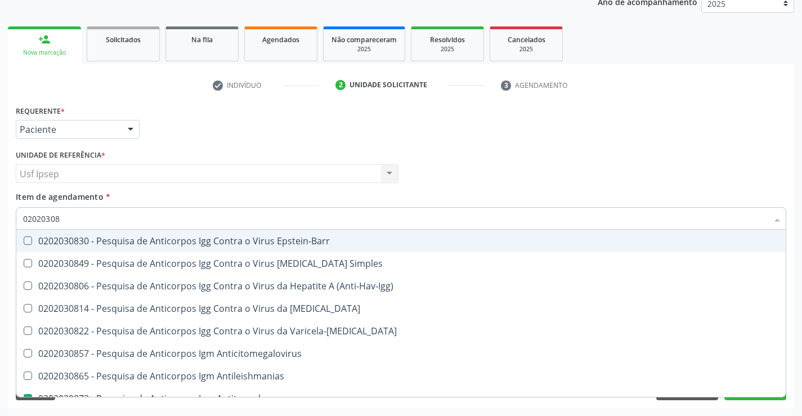
type input "0202030"
checkbox Antitoxoplasma "false"
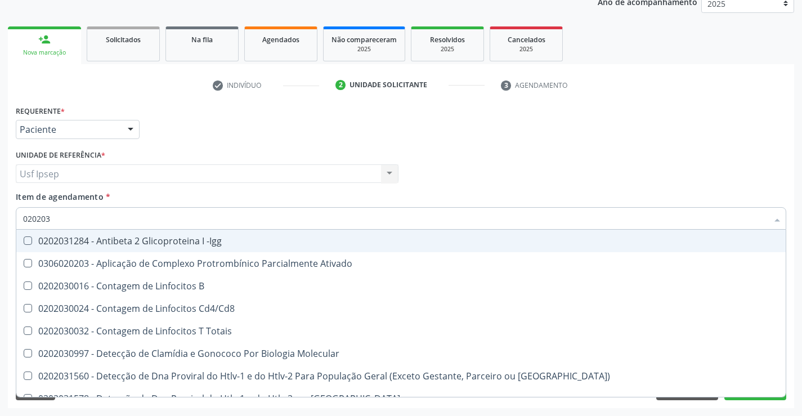
type input "02020"
checkbox Completo "false"
checkbox Antitoxoplasma "false"
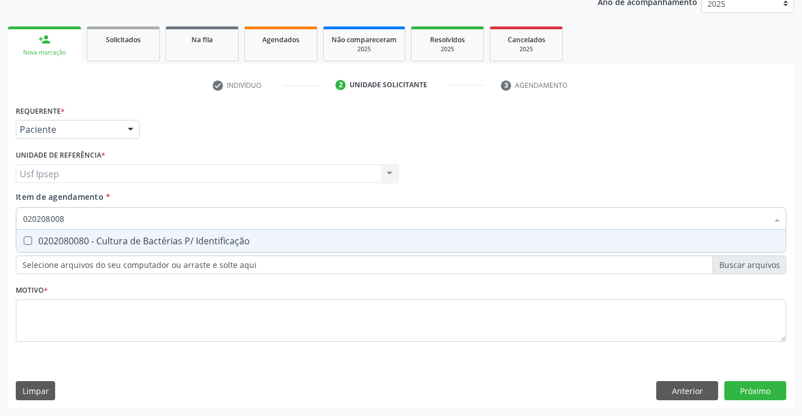
type input "0202080080"
drag, startPoint x: 34, startPoint y: 240, endPoint x: 39, endPoint y: 238, distance: 5.8
click at [38, 239] on div "0202080080 - Cultura de Bactérias P/ Identificação" at bounding box center [401, 240] width 756 height 9
checkbox Identificação "true"
click at [71, 219] on input "0202080080" at bounding box center [395, 218] width 745 height 23
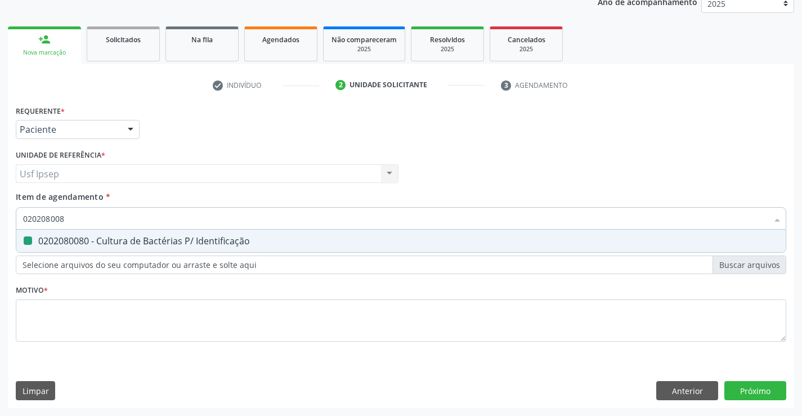
type input "02020800"
checkbox Identificação "false"
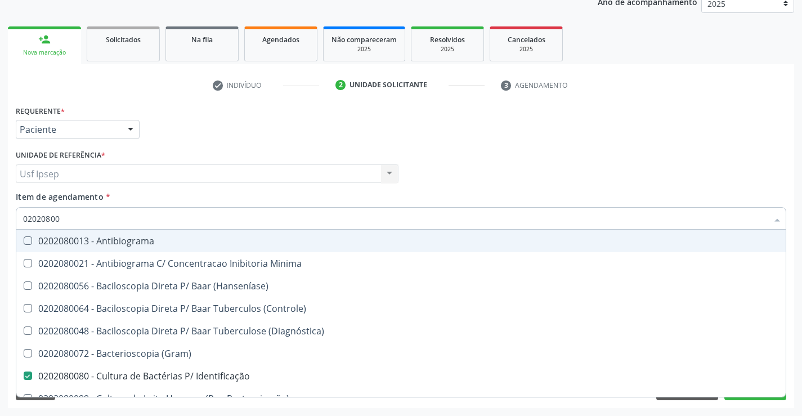
type input "0202080"
checkbox Identificação "false"
type input "020208"
click at [764, 108] on div "Requerente * Paciente Profissional de Saúde Paciente Nenhum resultado encontrad…" at bounding box center [401, 124] width 776 height 44
checkbox Minima "true"
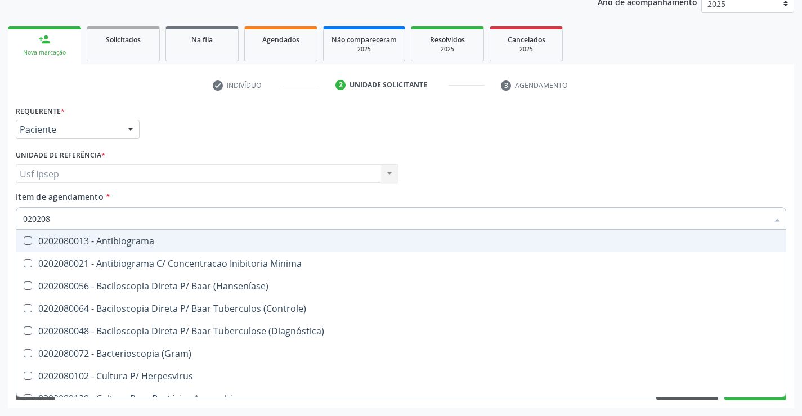
checkbox \(Hanseníase\) "true"
checkbox \(Controle\) "true"
checkbox \(Diagnóstica\) "true"
checkbox Identificação "false"
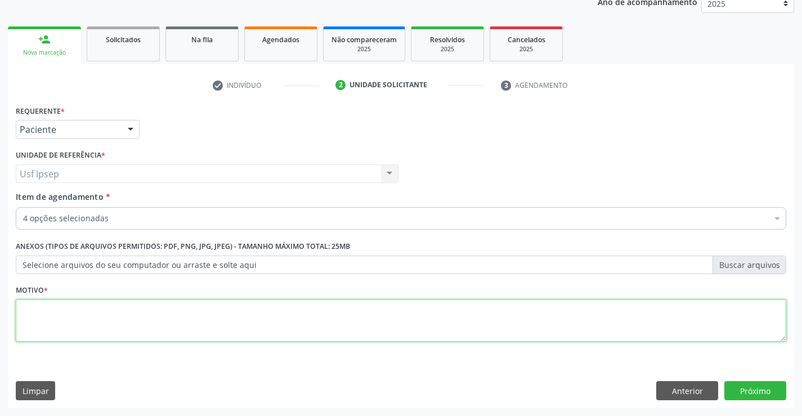
click at [30, 321] on textarea at bounding box center [401, 320] width 771 height 43
type textarea "1"
click at [752, 386] on button "Próximo" at bounding box center [756, 390] width 62 height 19
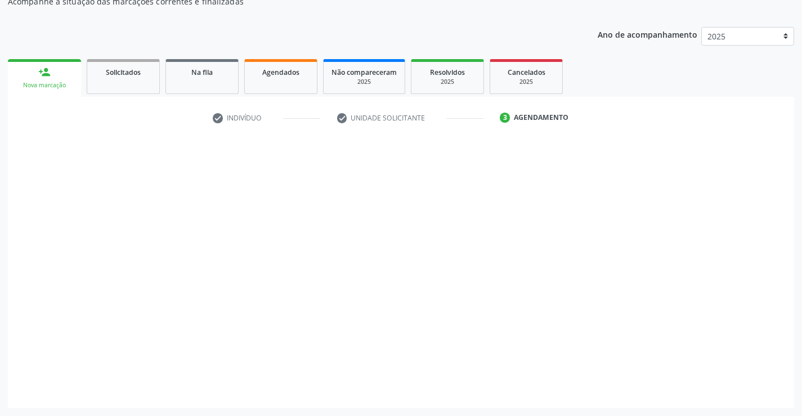
scroll to position [109, 0]
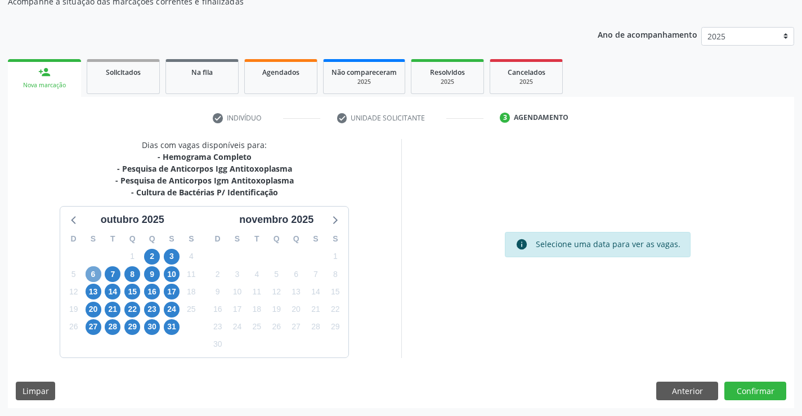
click at [97, 278] on span "6" at bounding box center [94, 274] width 16 height 16
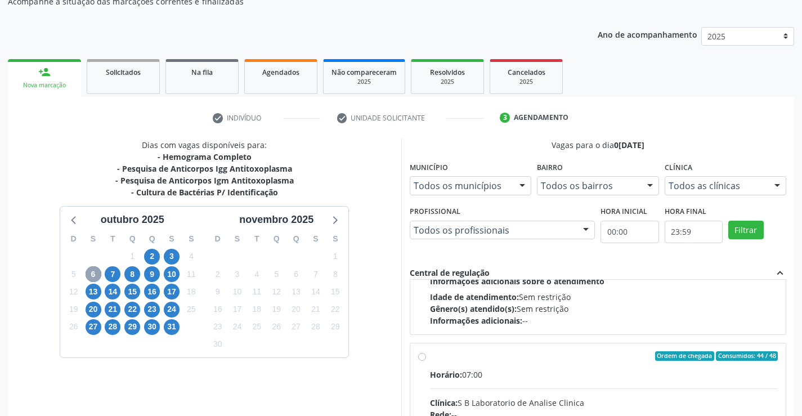
scroll to position [169, 0]
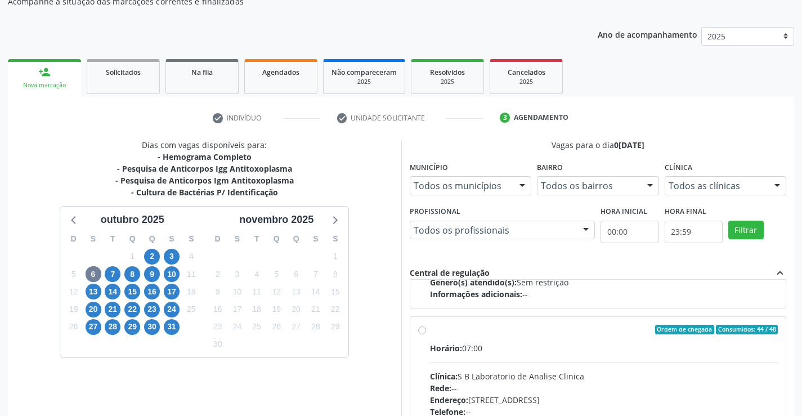
click at [430, 332] on label "Ordem de chegada Consumidos: 44 / 48 Horário: 07:00 Clínica: S B Laboratorio de…" at bounding box center [604, 411] width 348 height 173
click at [422, 332] on input "Ordem de chegada Consumidos: 44 / 48 Horário: 07:00 Clínica: S B Laboratorio de…" at bounding box center [422, 330] width 8 height 10
radio input "true"
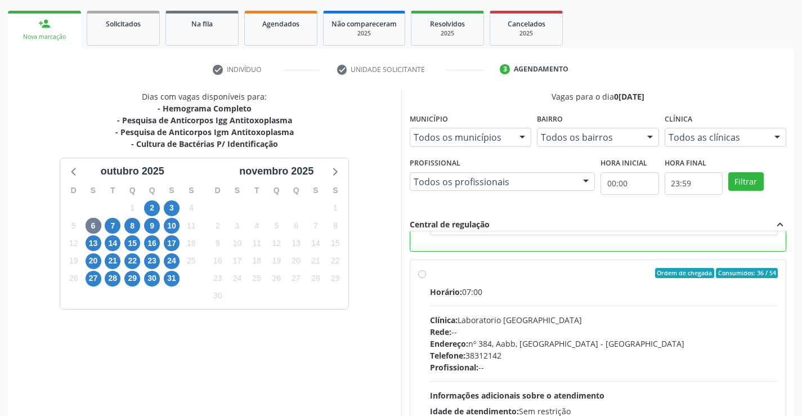
scroll to position [257, 0]
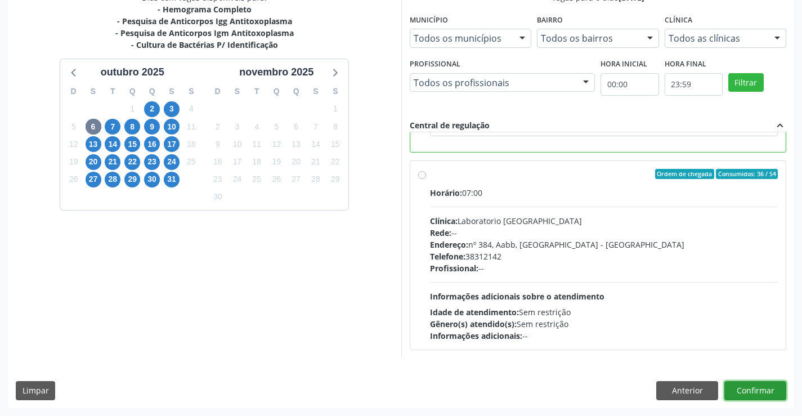
click at [744, 391] on button "Confirmar" at bounding box center [756, 390] width 62 height 19
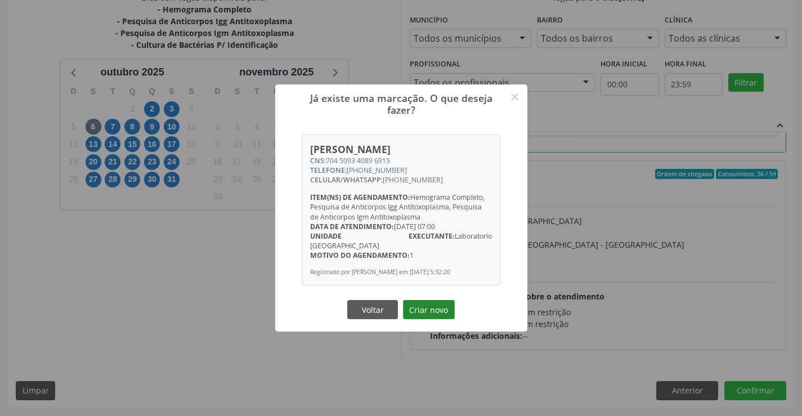
click at [416, 308] on button "Criar novo" at bounding box center [429, 309] width 52 height 19
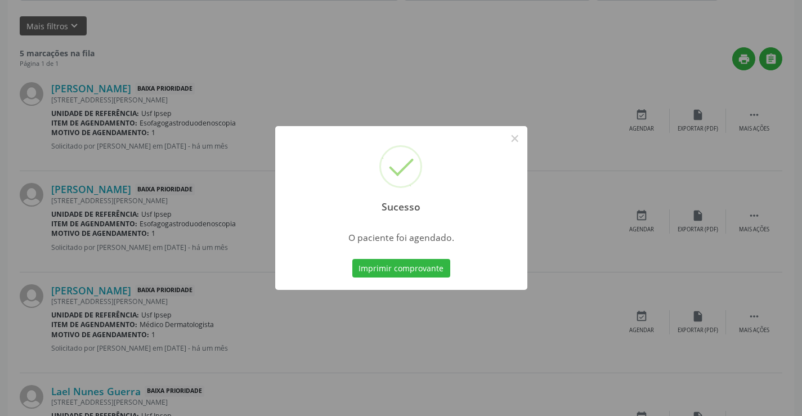
scroll to position [0, 0]
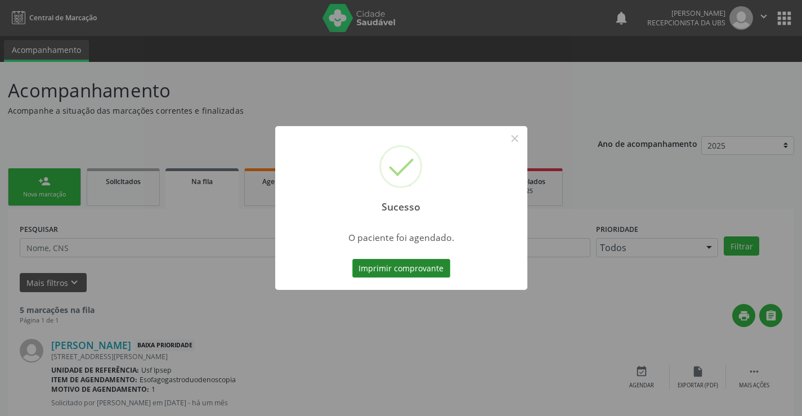
click at [370, 272] on button "Imprimir comprovante" at bounding box center [401, 268] width 98 height 19
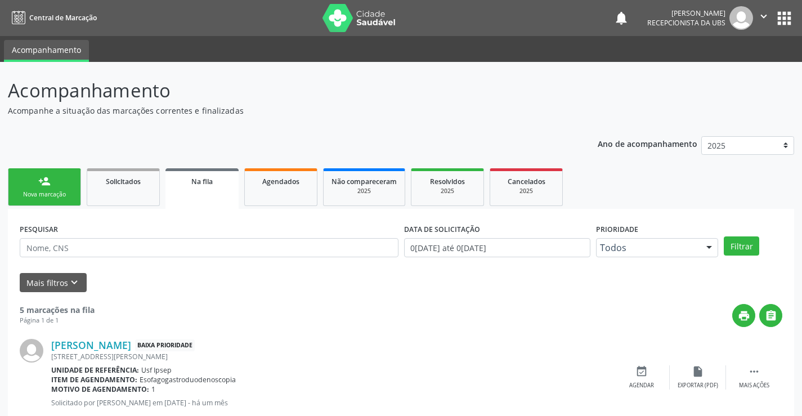
drag, startPoint x: 29, startPoint y: 200, endPoint x: 56, endPoint y: 194, distance: 27.7
click at [31, 199] on link "person_add Nova marcação" at bounding box center [44, 187] width 73 height 38
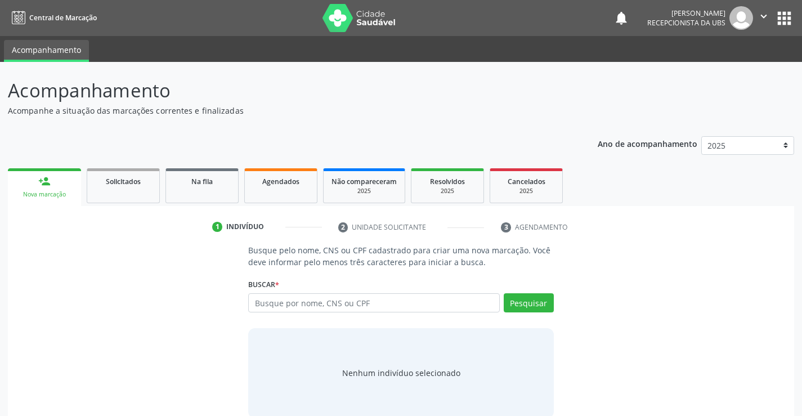
click at [56, 194] on div "Nova marcação" at bounding box center [44, 194] width 57 height 8
click at [265, 303] on input "text" at bounding box center [373, 302] width 251 height 19
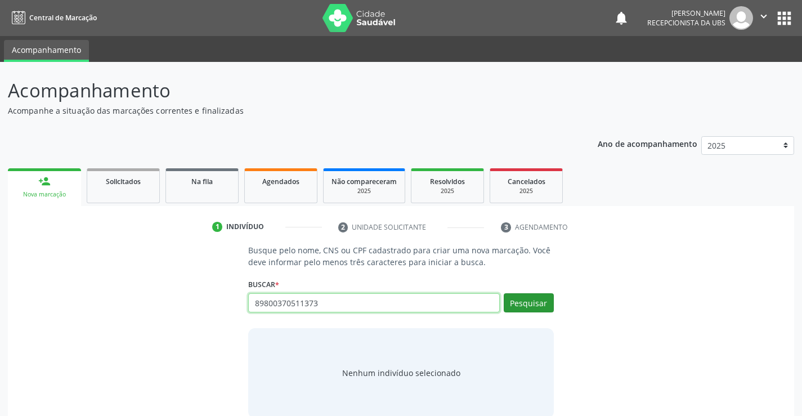
type input "89800370511373"
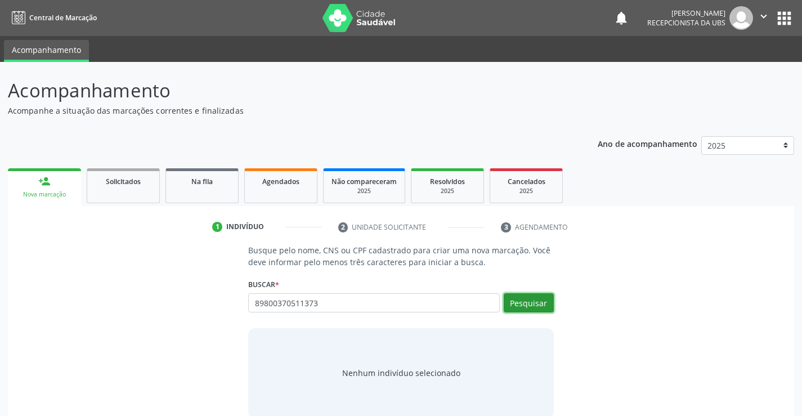
click at [516, 297] on button "Pesquisar" at bounding box center [529, 302] width 50 height 19
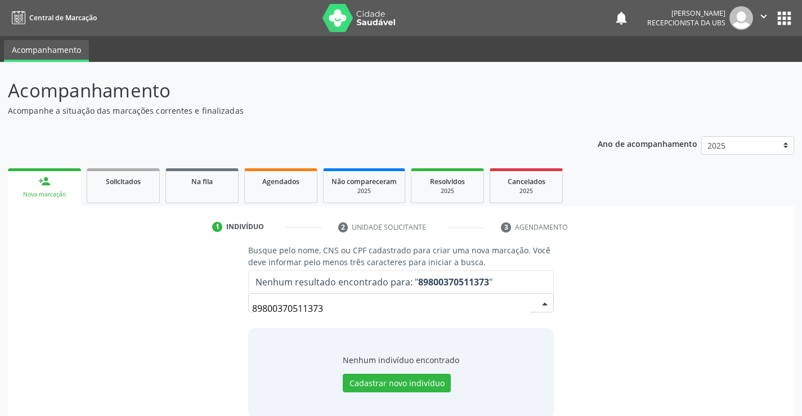
drag, startPoint x: 328, startPoint y: 307, endPoint x: 351, endPoint y: 329, distance: 32.2
click at [343, 325] on div "Busque pelo nome, CNS ou CPF cadastrado para criar uma nova marcação. Você deve…" at bounding box center [400, 330] width 321 height 173
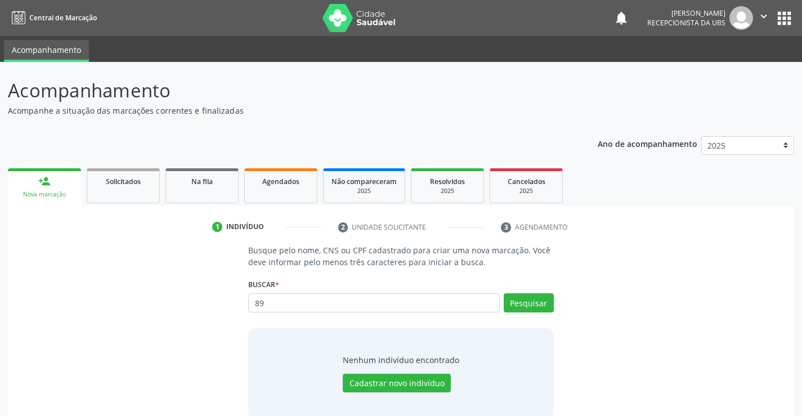
type input "8"
type input "[PERSON_NAME]"
click at [377, 381] on button "Cadastrar novo indivíduo" at bounding box center [397, 383] width 108 height 19
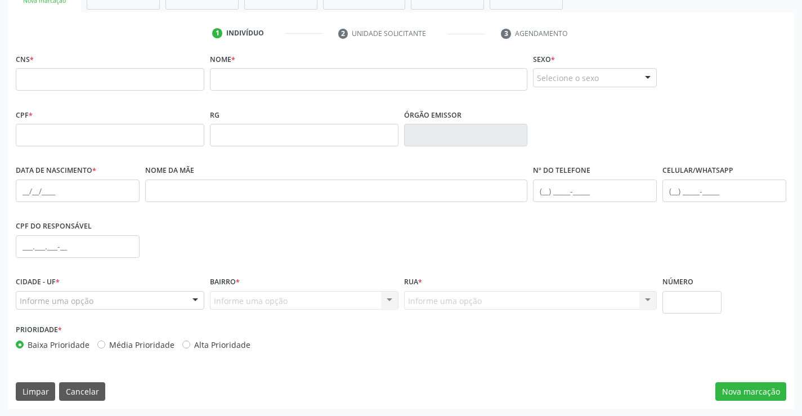
scroll to position [194, 0]
click at [736, 394] on button "Nova marcação" at bounding box center [751, 391] width 71 height 19
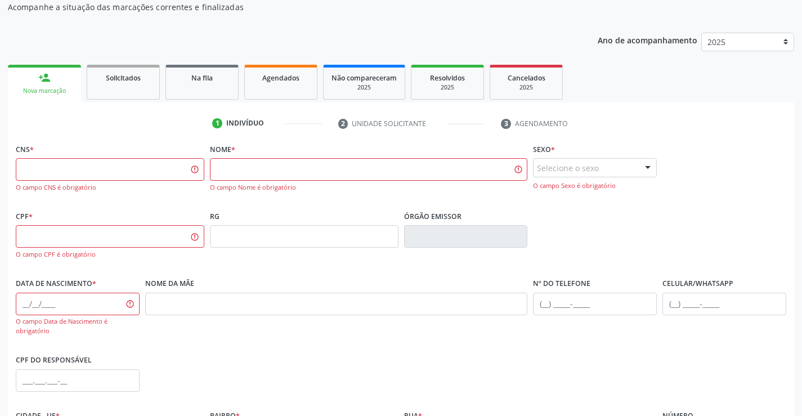
scroll to position [82, 0]
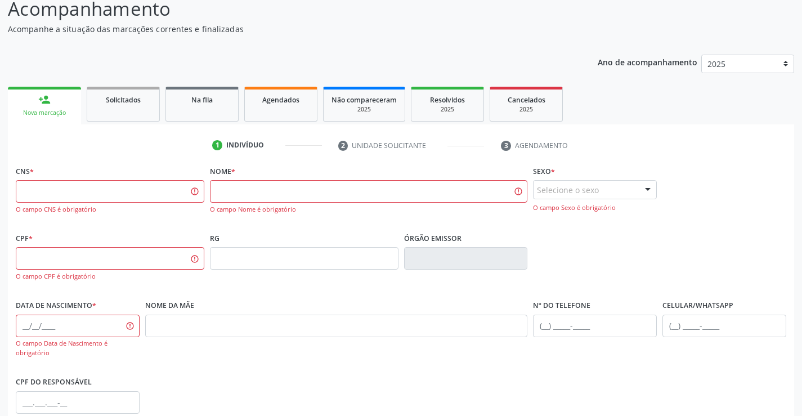
click at [687, 154] on ul "1 Indivíduo 2 Unidade solicitante 3 Agendamento" at bounding box center [401, 145] width 786 height 19
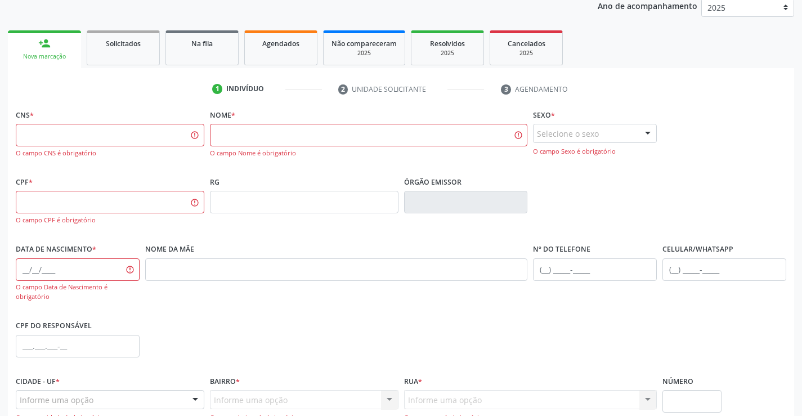
scroll to position [248, 0]
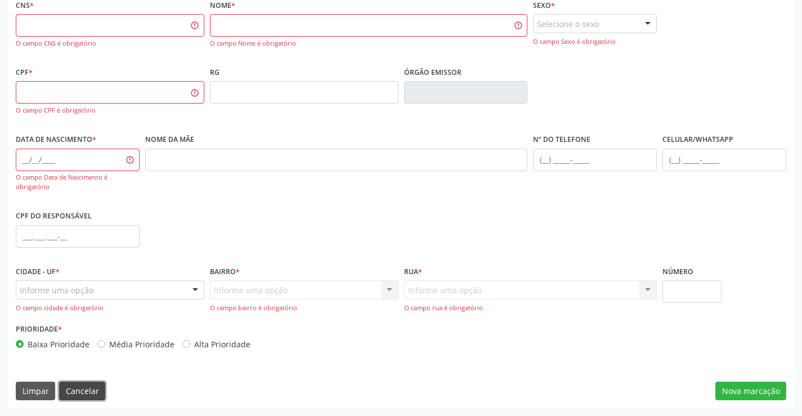
click at [76, 387] on button "Cancelar" at bounding box center [82, 391] width 46 height 19
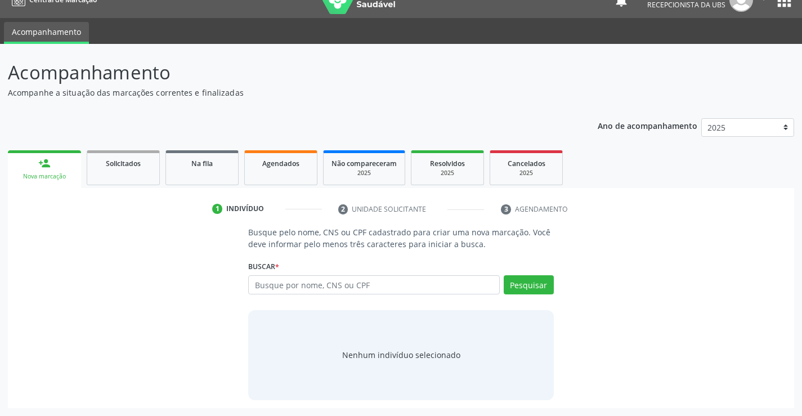
scroll to position [18, 0]
click at [256, 286] on input "text" at bounding box center [373, 284] width 251 height 19
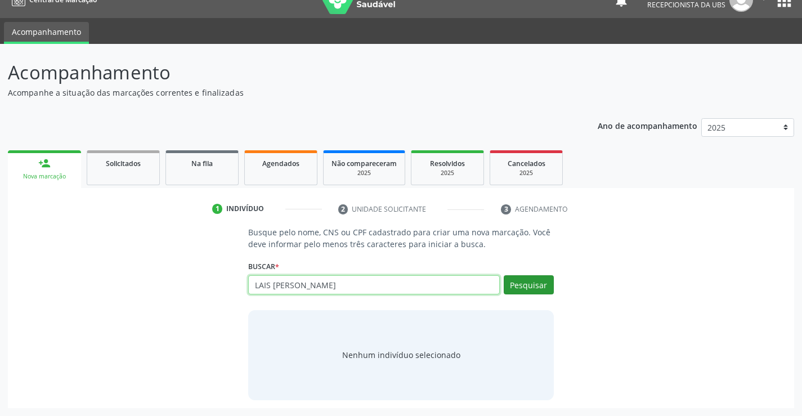
type input "LAIS [PERSON_NAME]"
click at [530, 279] on button "Pesquisar" at bounding box center [529, 284] width 50 height 19
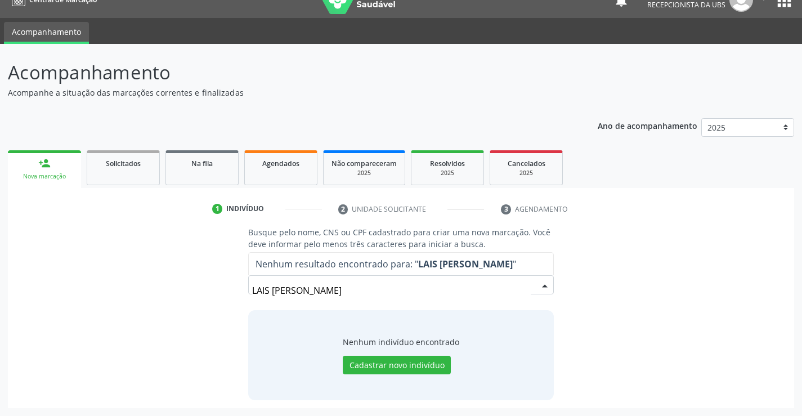
click at [523, 288] on input "LAIS [PERSON_NAME]" at bounding box center [391, 290] width 278 height 23
click at [391, 287] on input "LAIS [PERSON_NAME]" at bounding box center [391, 290] width 278 height 23
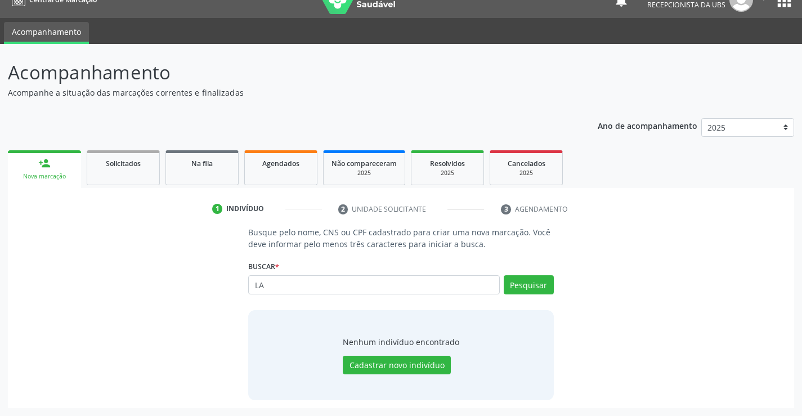
type input "L"
